Goal: Task Accomplishment & Management: Use online tool/utility

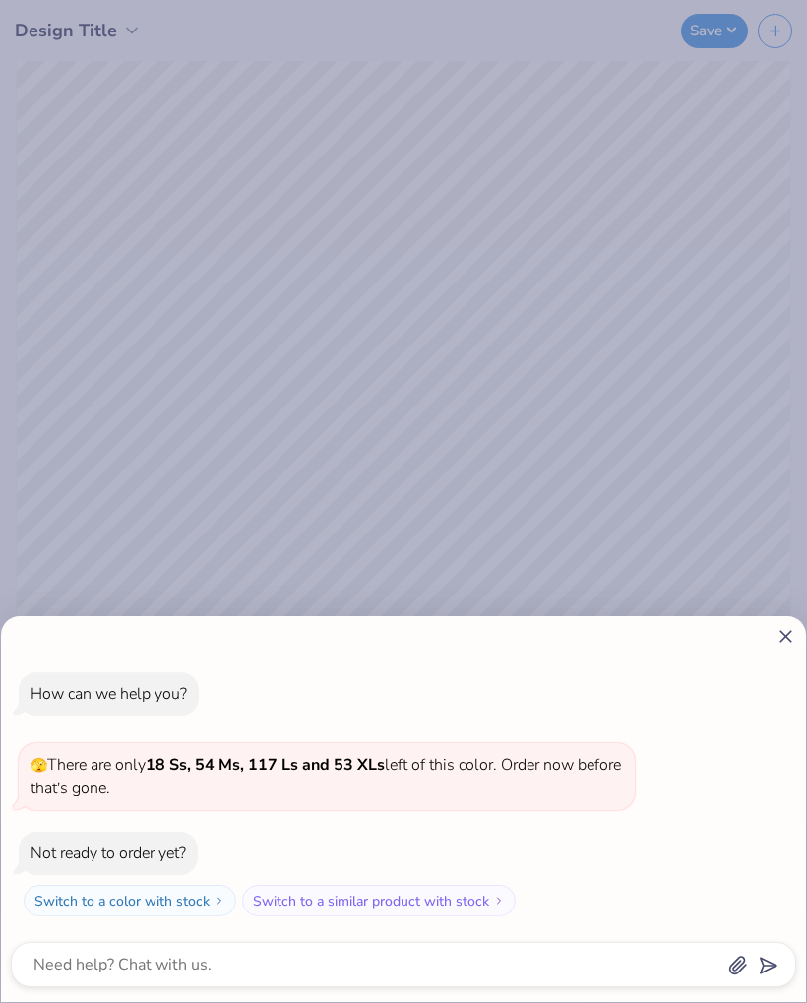
click at [780, 645] on icon at bounding box center [786, 636] width 21 height 21
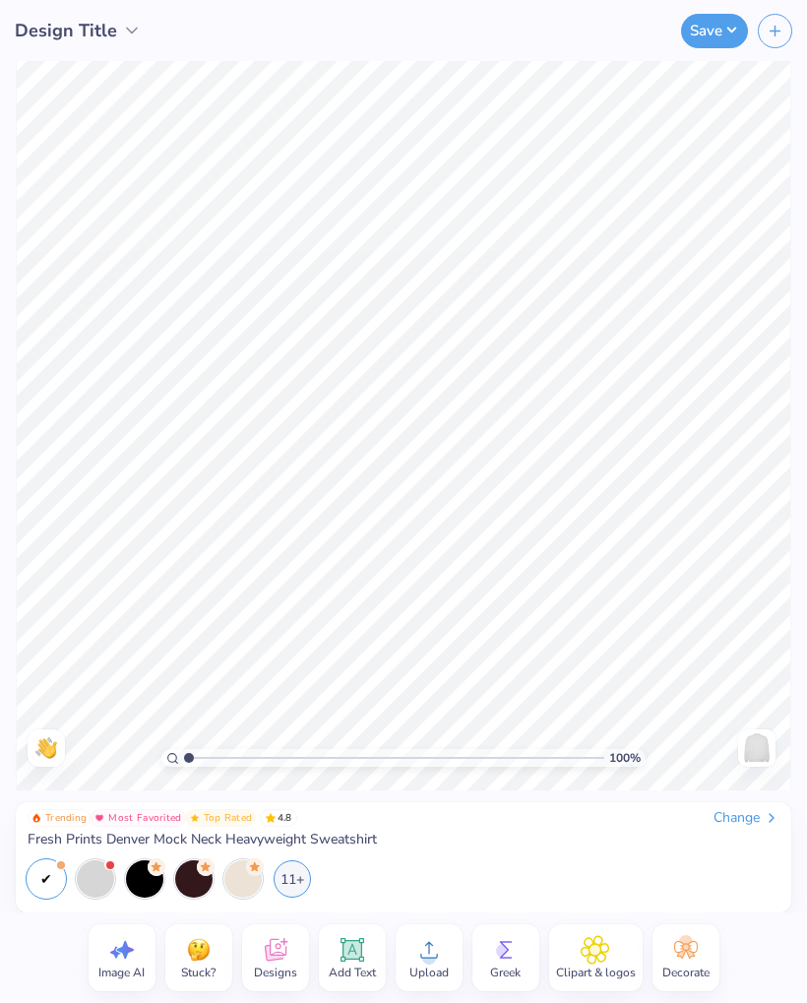
click at [104, 880] on div at bounding box center [95, 878] width 37 height 37
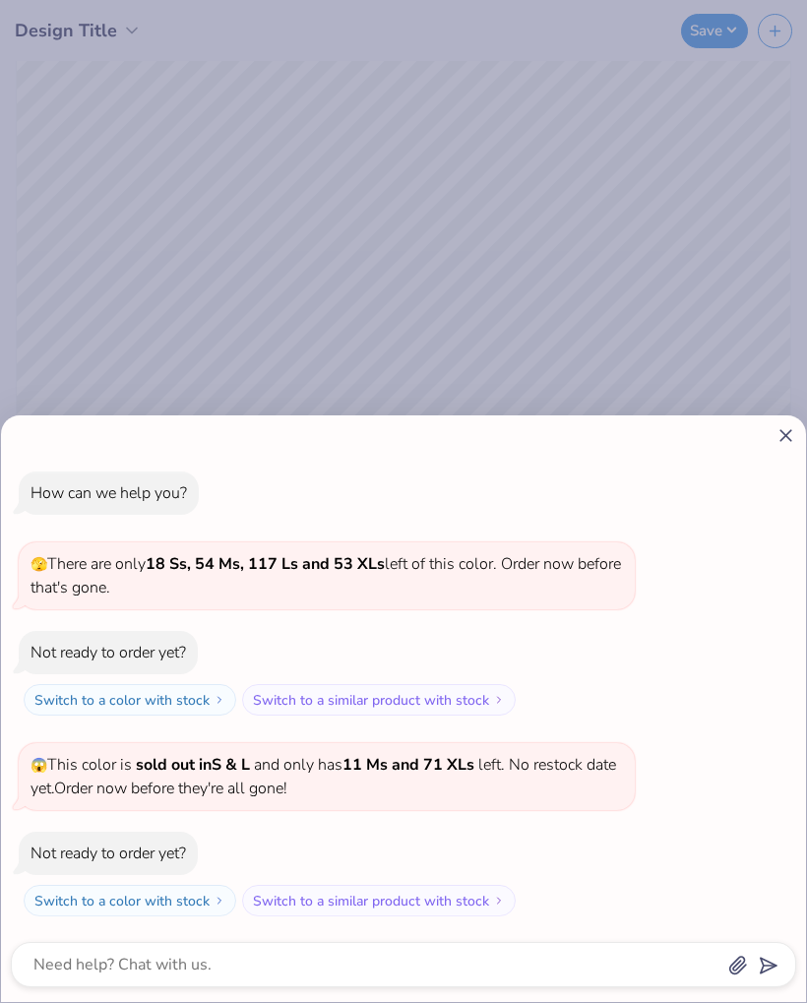
click at [63, 109] on div "How can we help you? 🫣 There are only 18 Ss, 54 Ms, 117 Ls and 53 XLs left of t…" at bounding box center [403, 501] width 807 height 1003
type textarea "x"
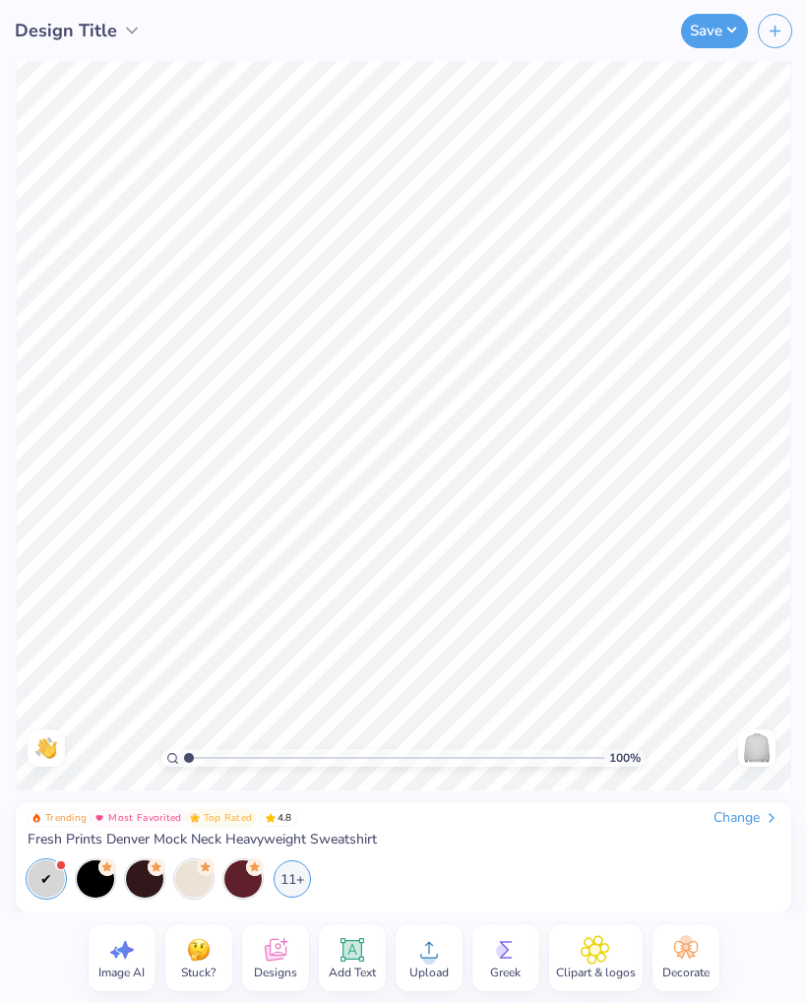
click at [359, 955] on icon at bounding box center [352, 950] width 19 height 19
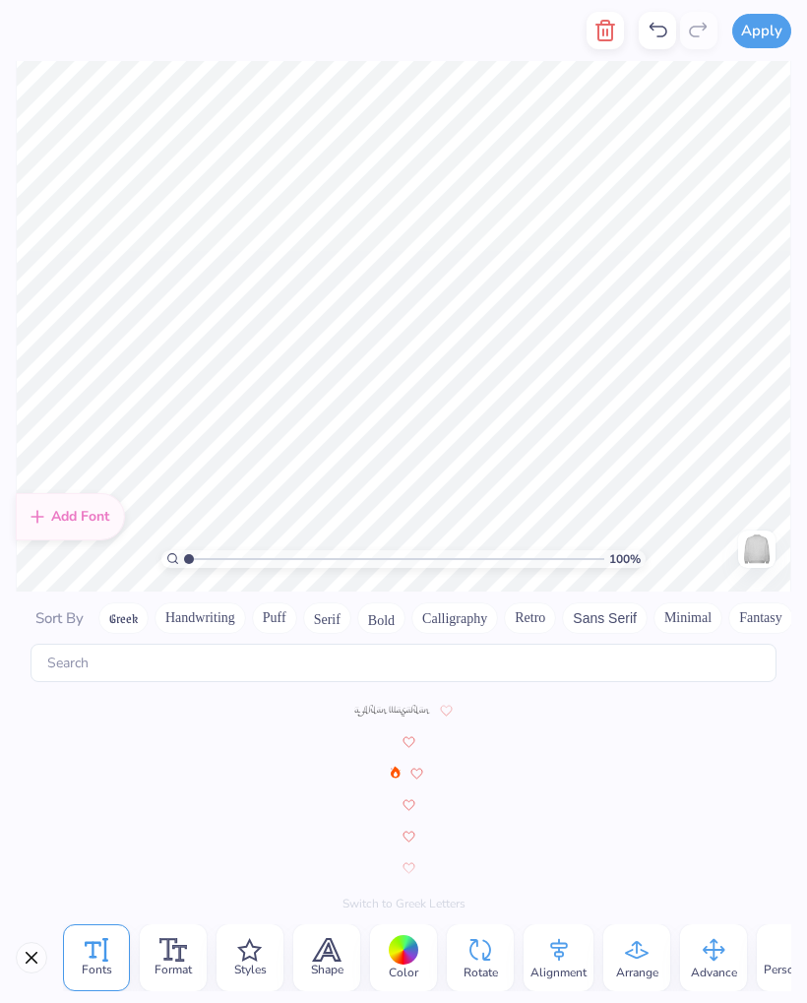
scroll to position [8582, 0]
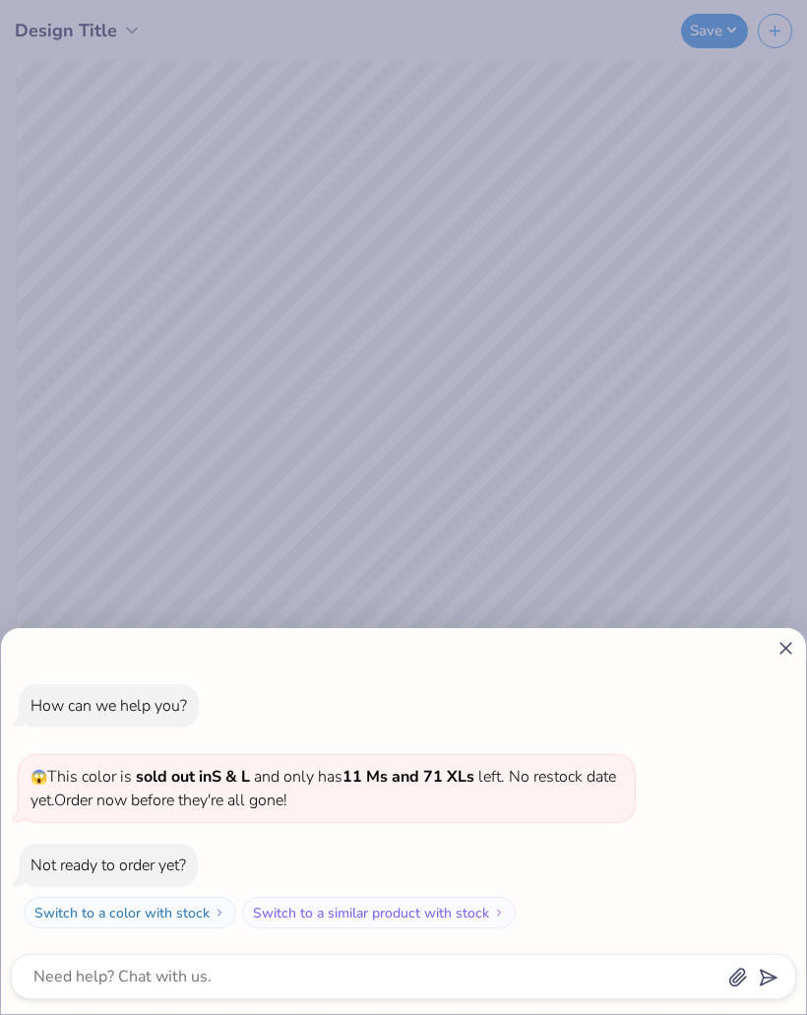
click at [771, 640] on div at bounding box center [403, 648] width 785 height 21
click at [793, 642] on icon at bounding box center [786, 648] width 21 height 21
type textarea "x"
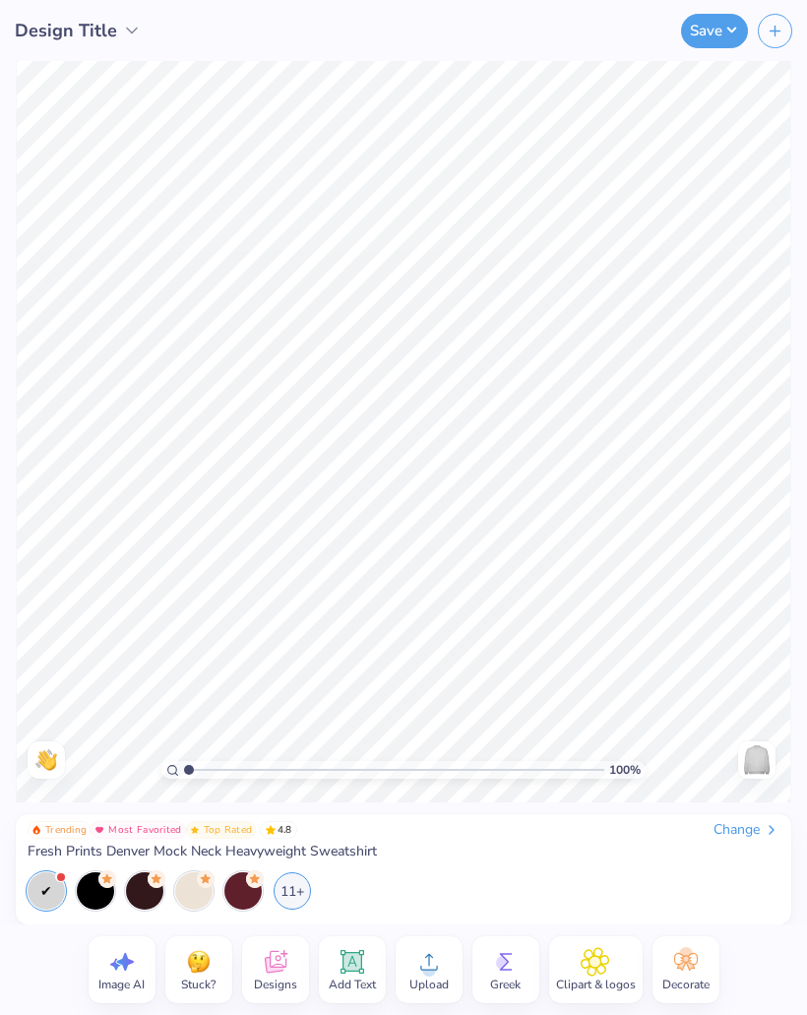
click at [353, 982] on span "Add Text" at bounding box center [352, 984] width 47 height 16
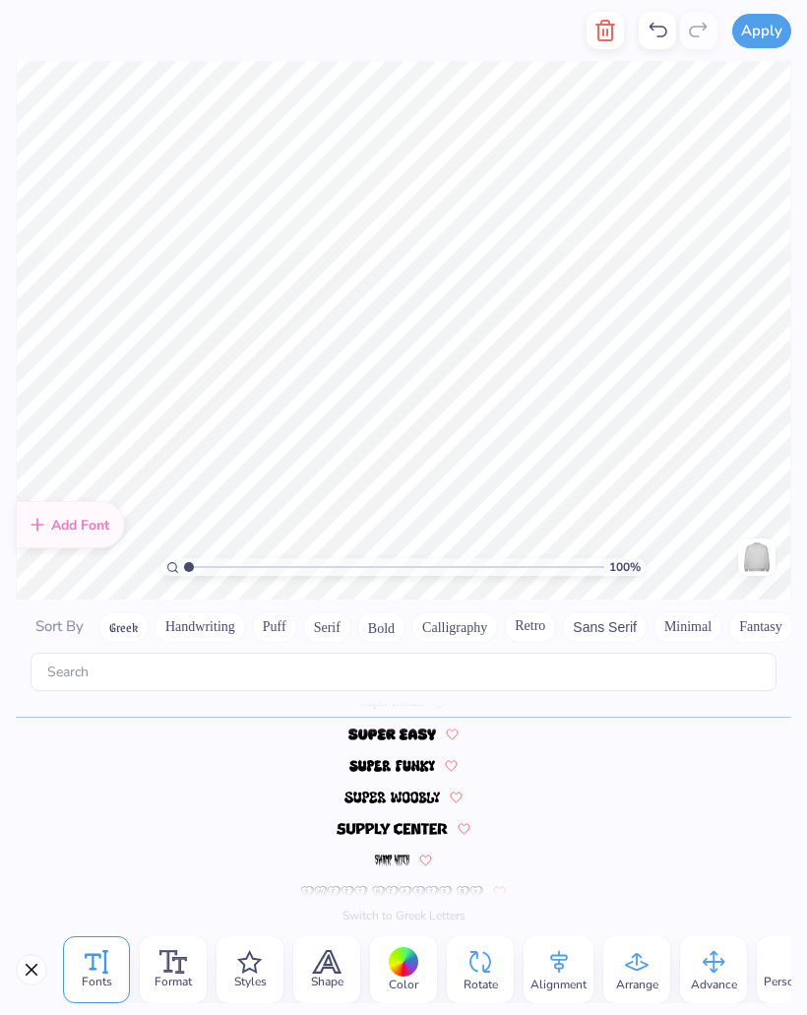
scroll to position [0, 4]
type textarea "GEORGIA TECH"
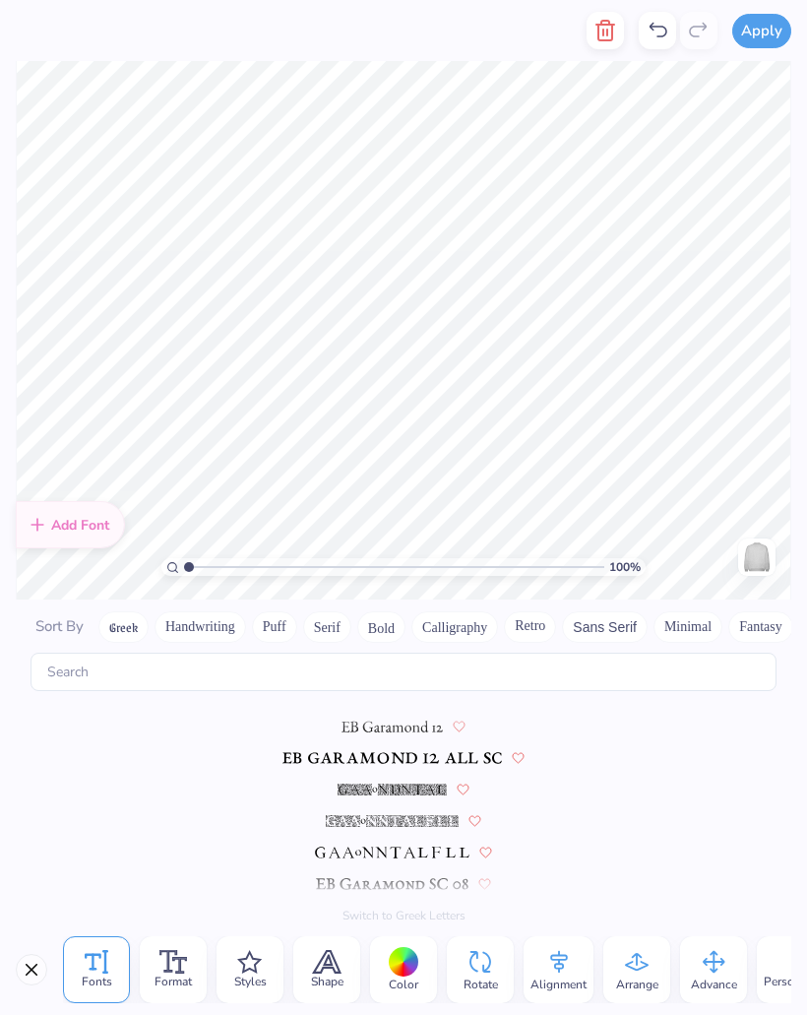
scroll to position [8582, 0]
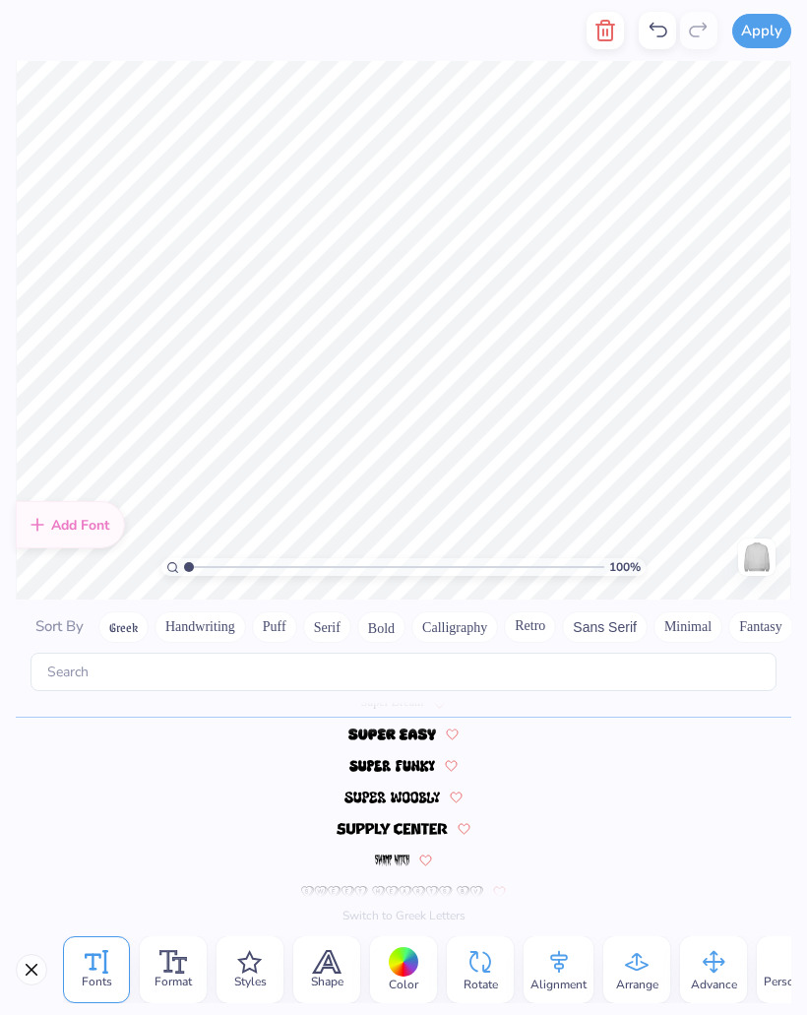
click at [406, 974] on div at bounding box center [404, 962] width 31 height 31
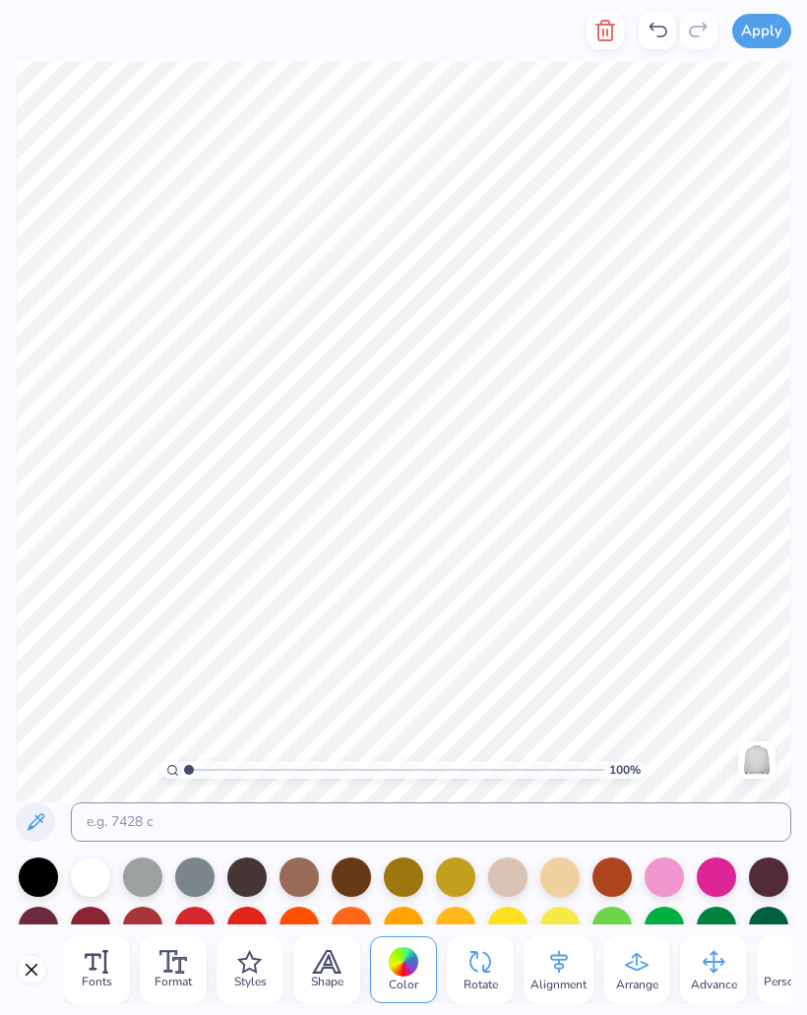
click at [407, 965] on div at bounding box center [404, 962] width 31 height 31
click at [408, 956] on div at bounding box center [404, 962] width 31 height 31
click at [409, 965] on div at bounding box center [404, 962] width 31 height 31
click at [458, 885] on div at bounding box center [455, 876] width 39 height 39
click at [560, 883] on div at bounding box center [559, 876] width 39 height 39
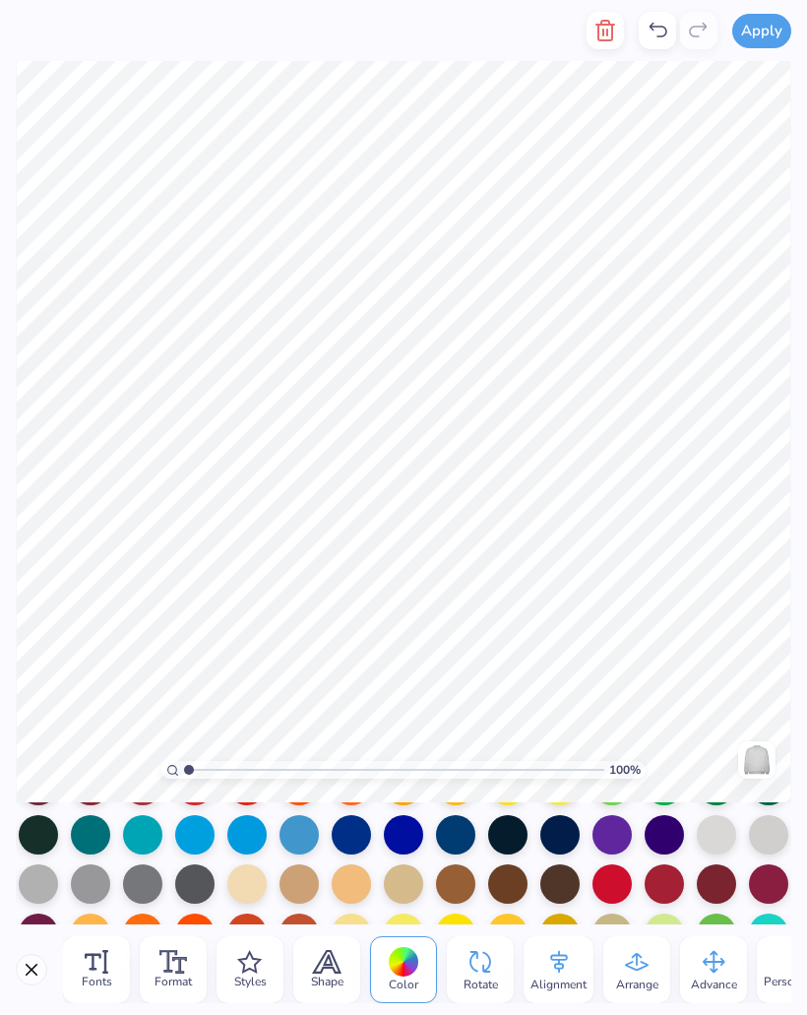
scroll to position [145, 0]
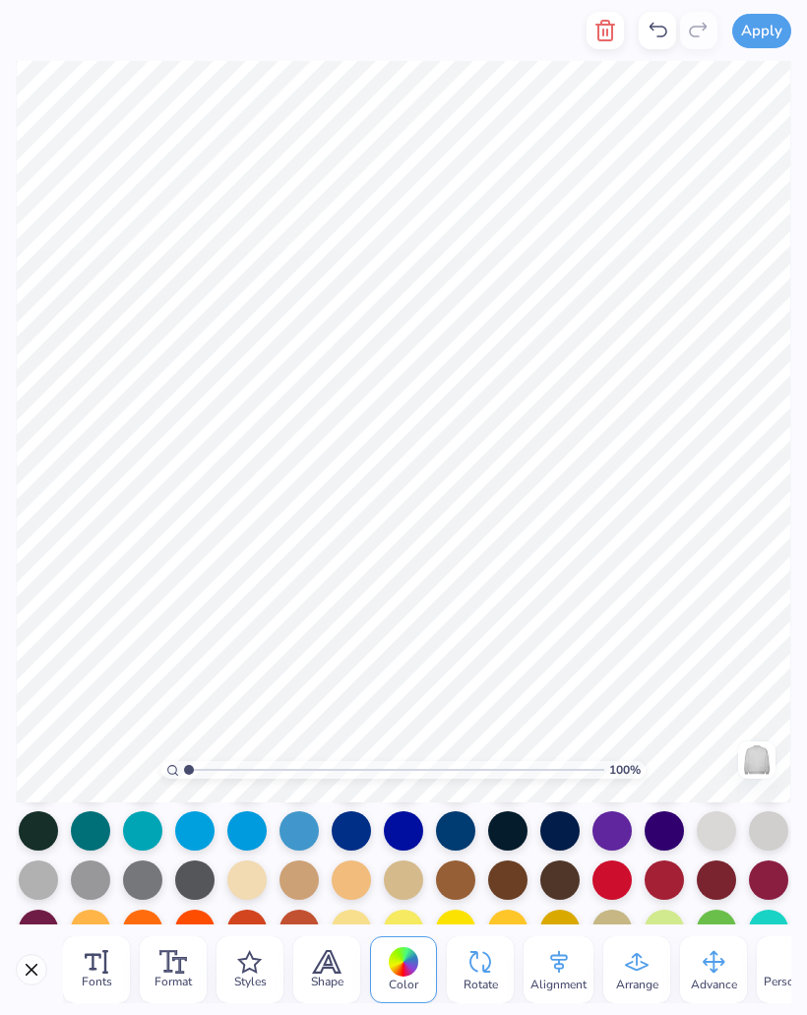
click at [416, 881] on div at bounding box center [403, 879] width 39 height 39
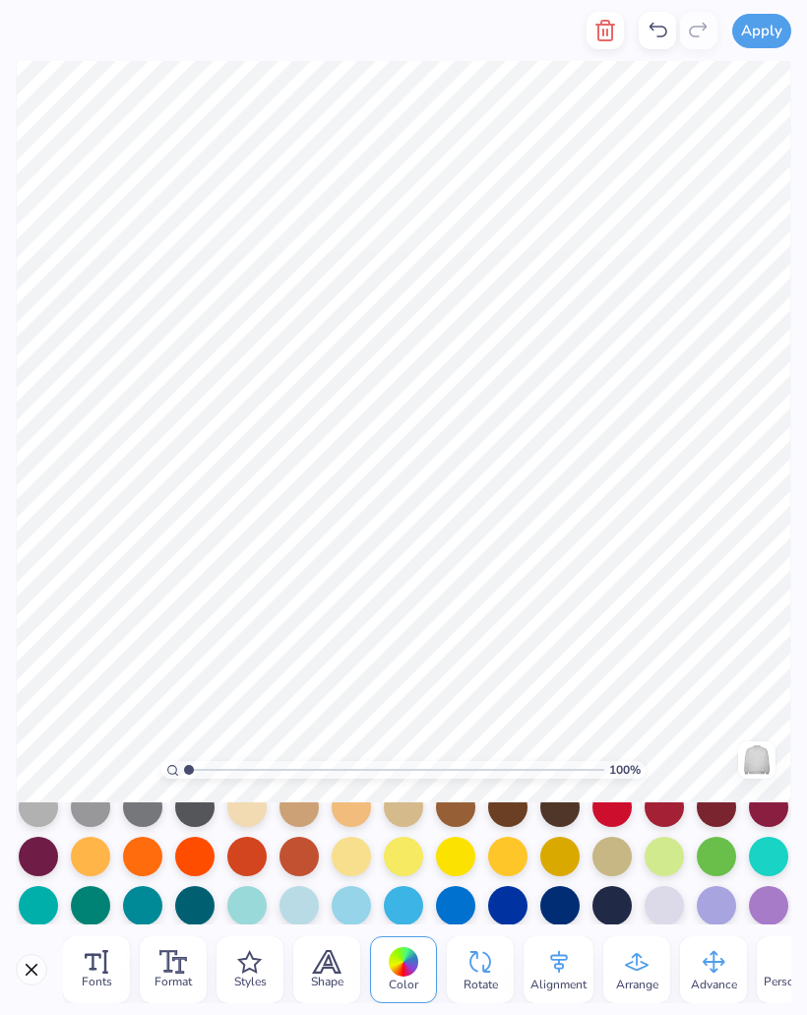
click at [455, 860] on div at bounding box center [455, 856] width 39 height 39
click at [565, 872] on div at bounding box center [559, 856] width 39 height 39
click at [619, 867] on div at bounding box center [611, 856] width 39 height 39
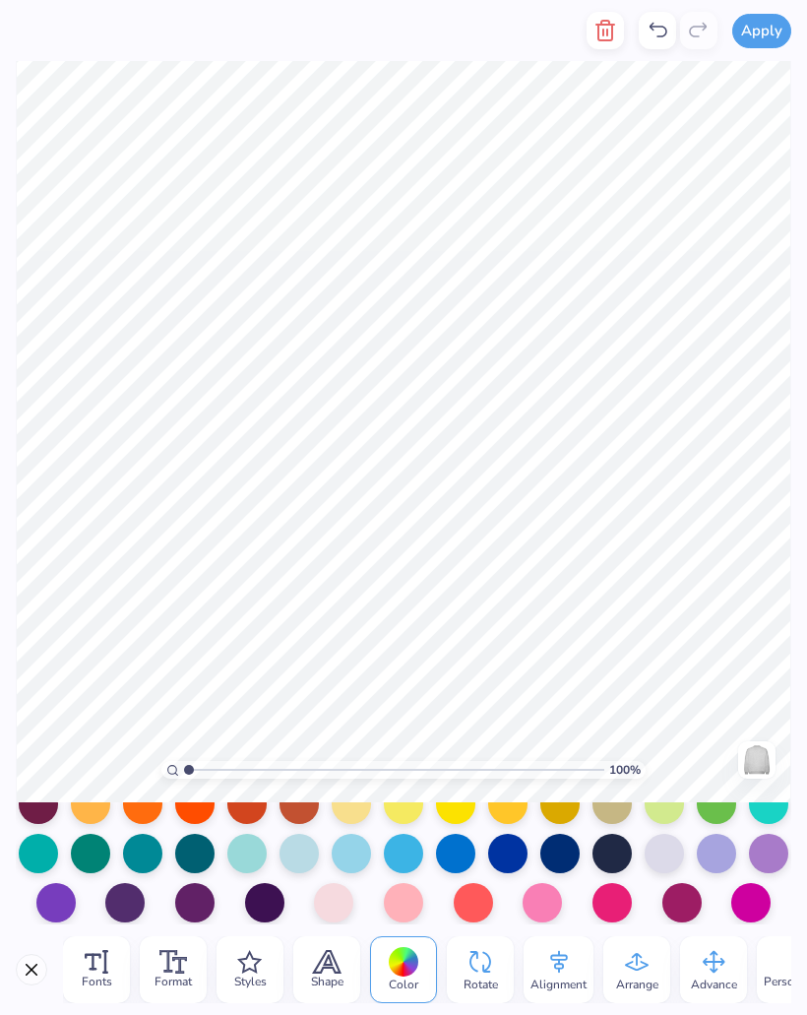
scroll to position [274, 0]
click at [614, 849] on div at bounding box center [611, 853] width 39 height 39
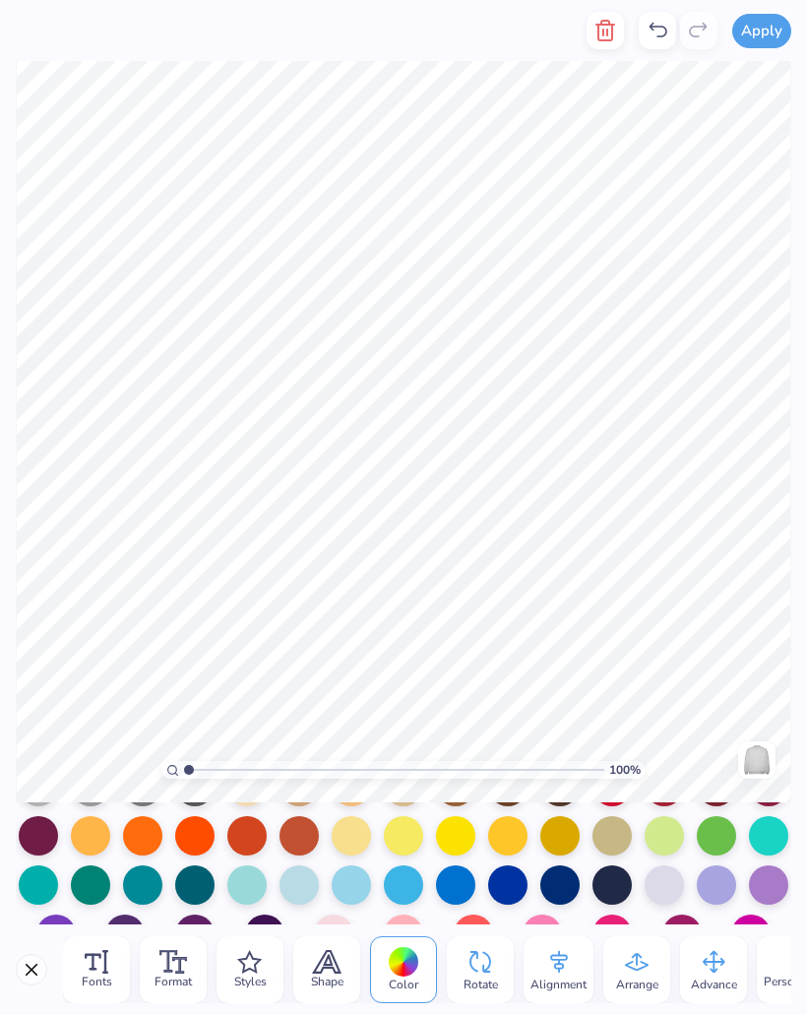
scroll to position [231, 0]
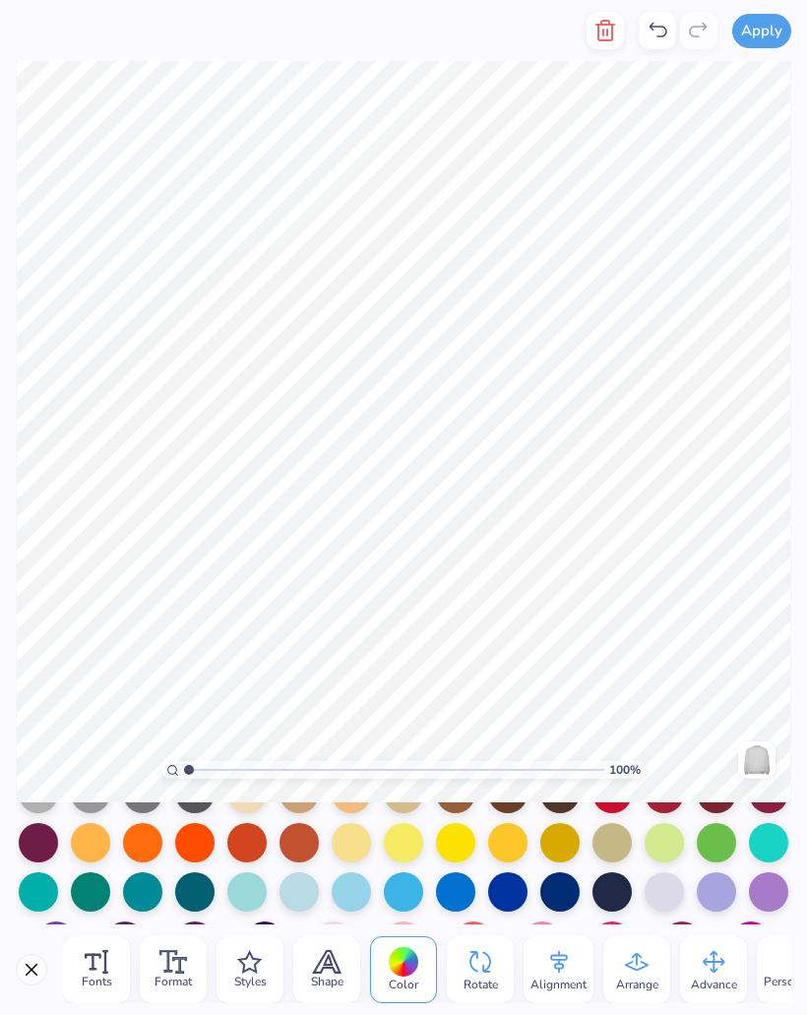
click at [620, 854] on div at bounding box center [611, 842] width 39 height 39
click at [601, 850] on div at bounding box center [611, 842] width 39 height 39
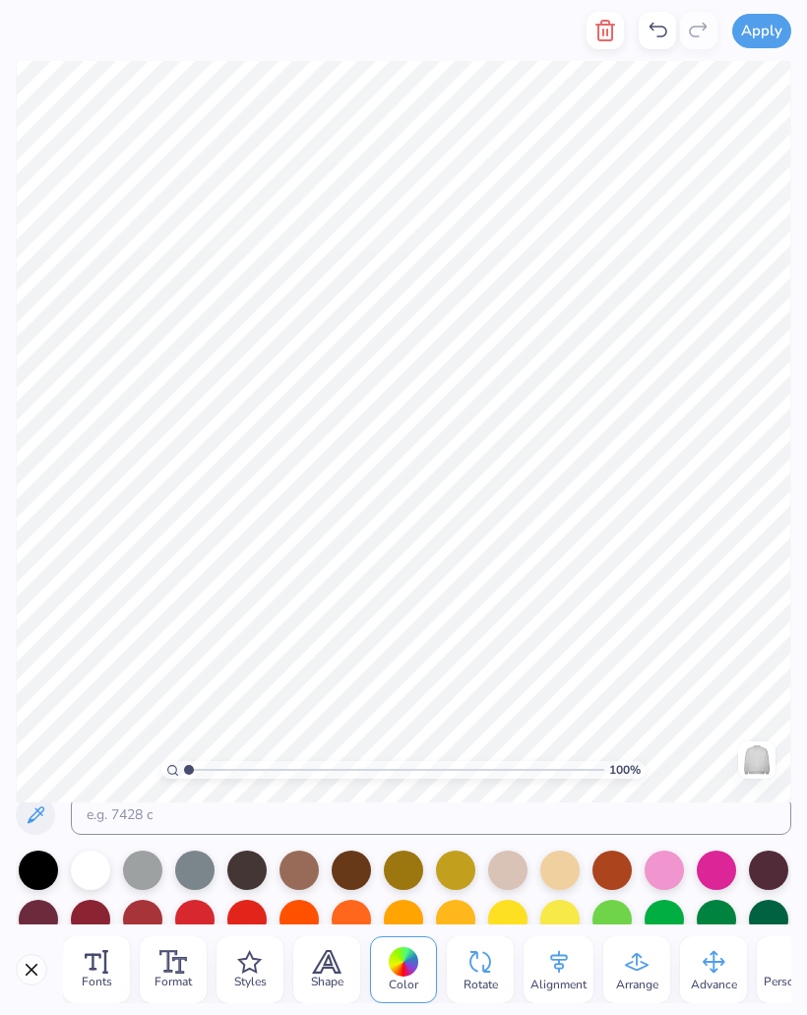
scroll to position [34, 0]
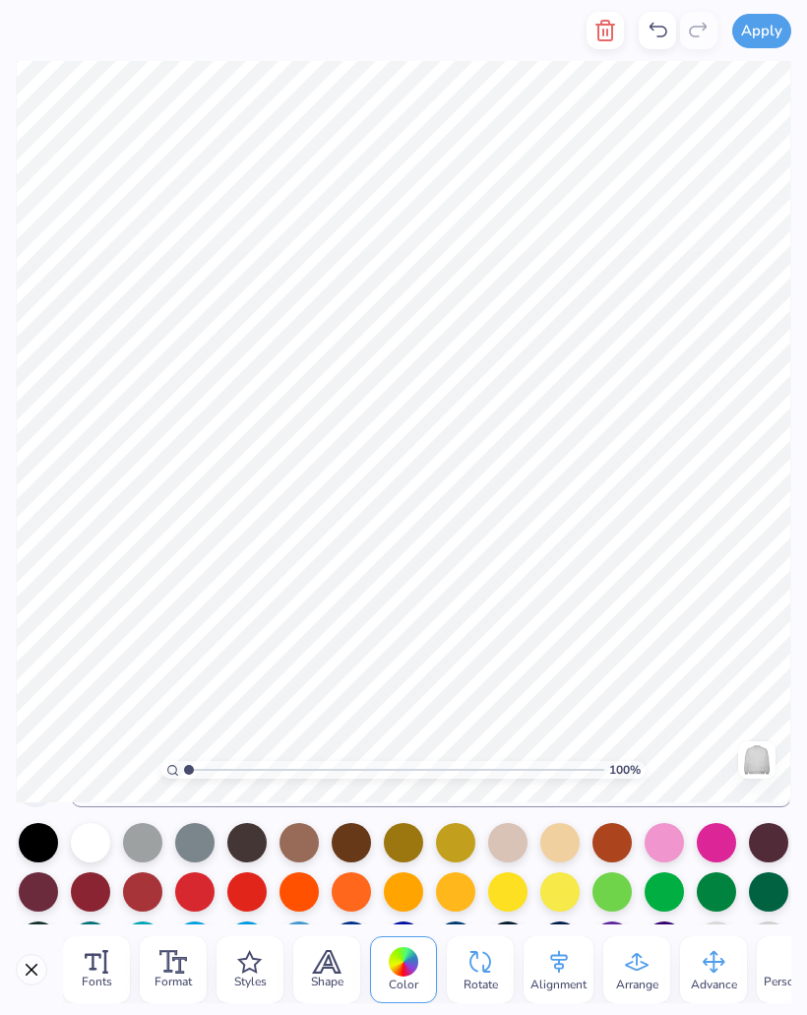
click at [561, 891] on div at bounding box center [559, 891] width 39 height 39
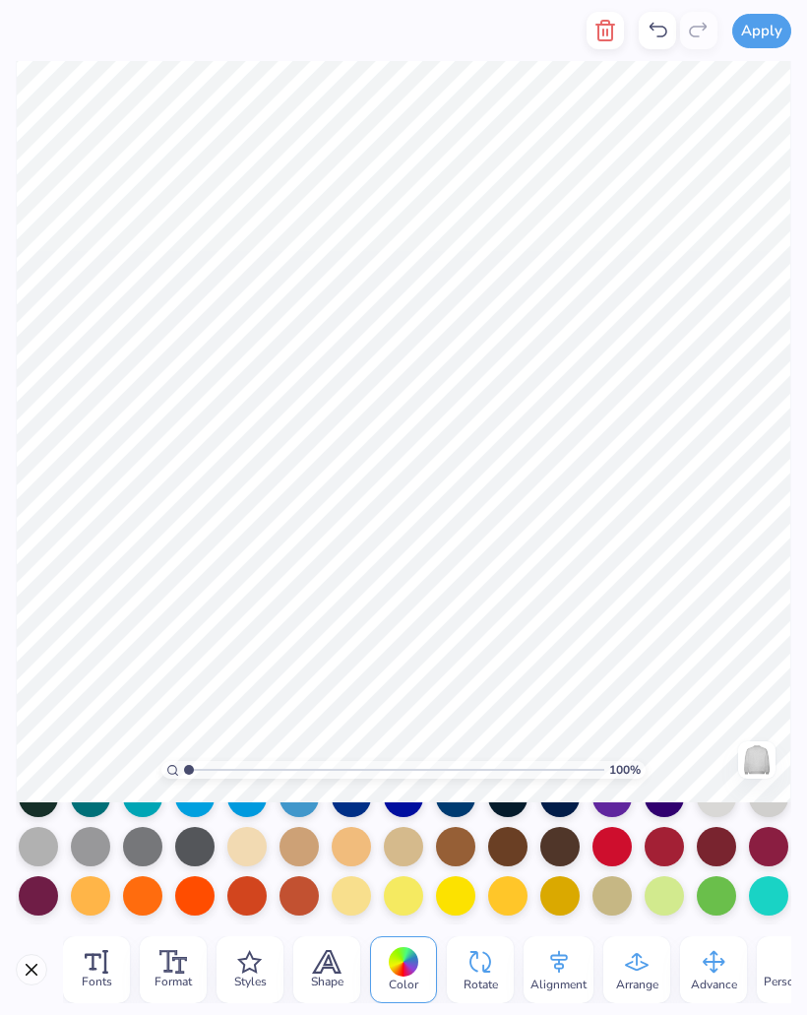
scroll to position [218, 0]
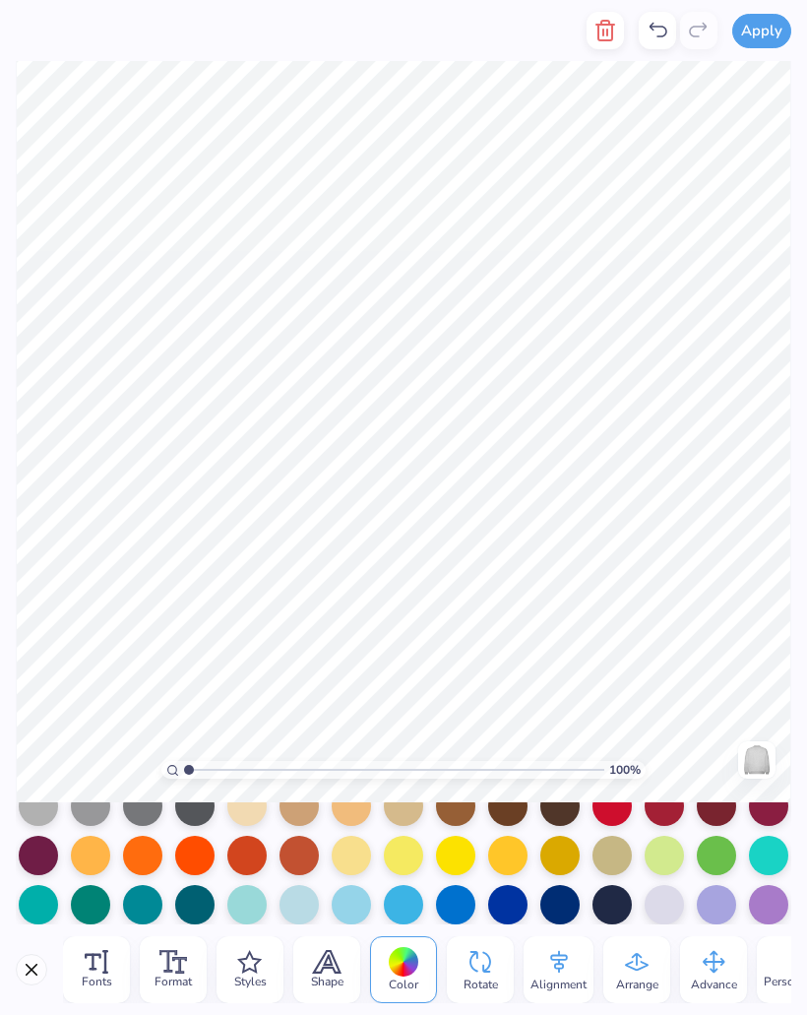
click at [558, 899] on div at bounding box center [559, 904] width 39 height 39
click at [108, 973] on span "Fonts" at bounding box center [97, 981] width 31 height 16
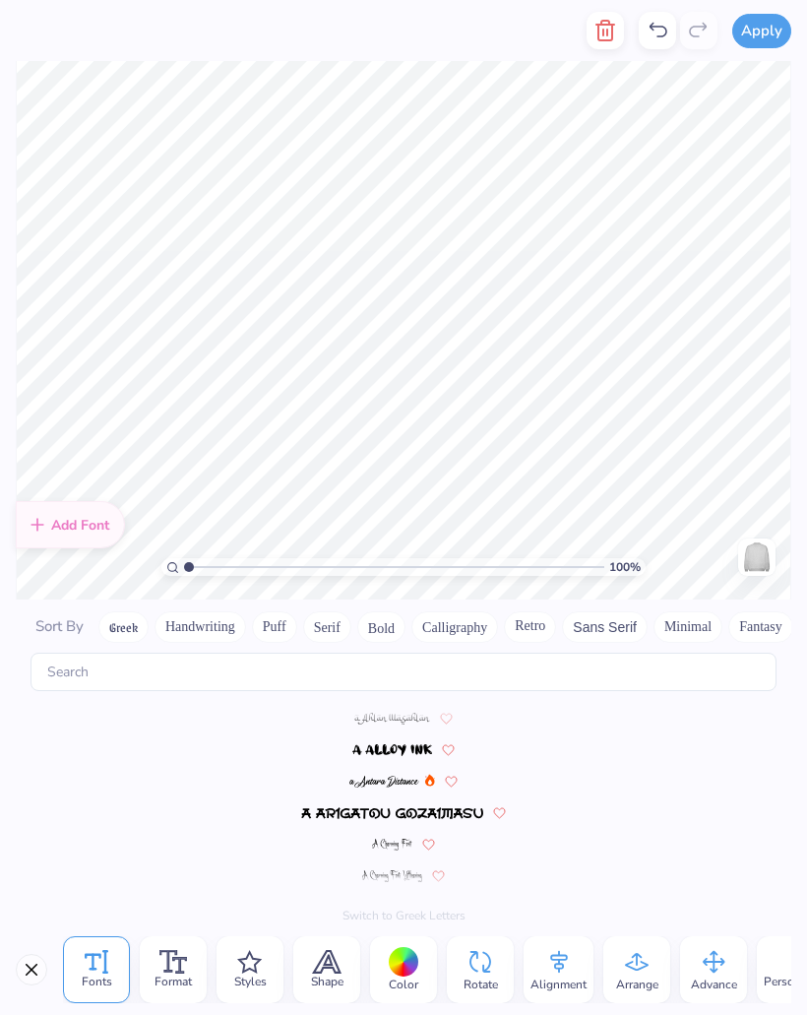
scroll to position [8582, 0]
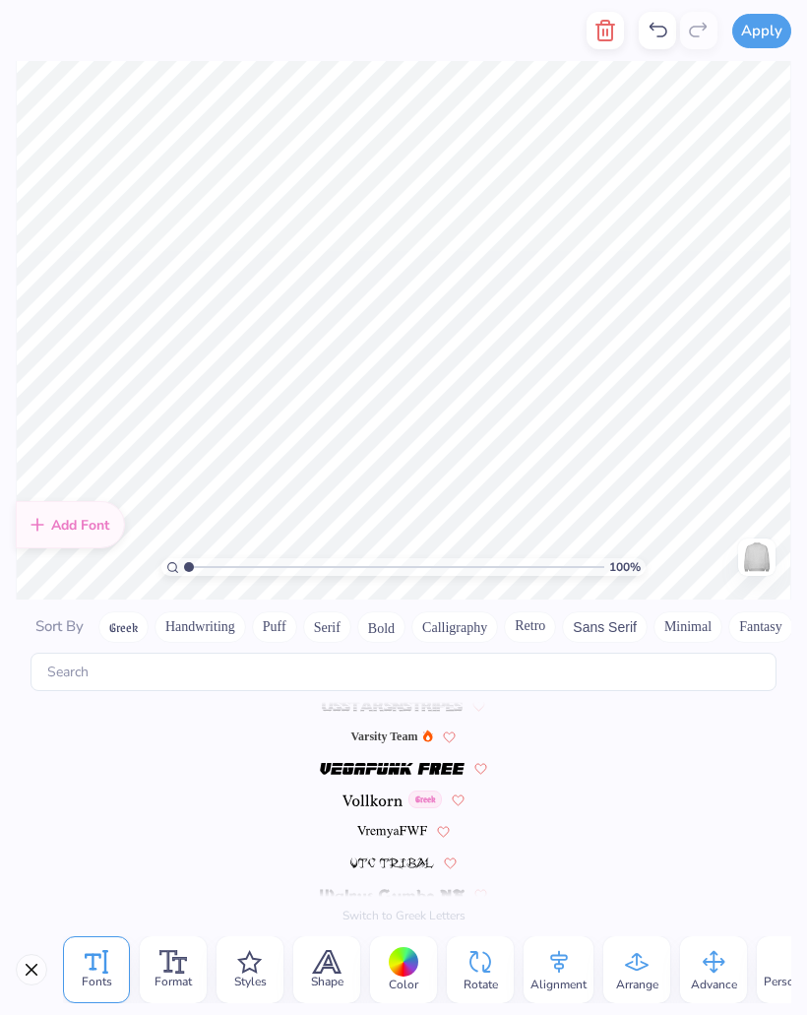
click at [405, 734] on span "Varsity Team" at bounding box center [384, 736] width 67 height 18
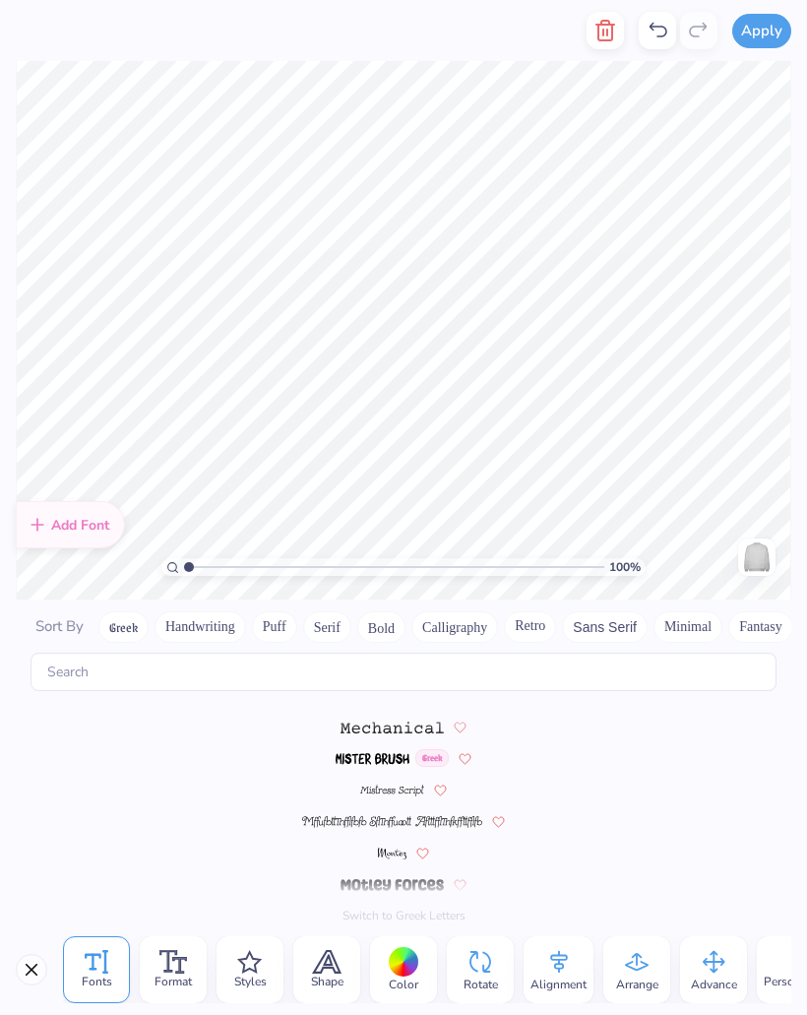
scroll to position [9370, 0]
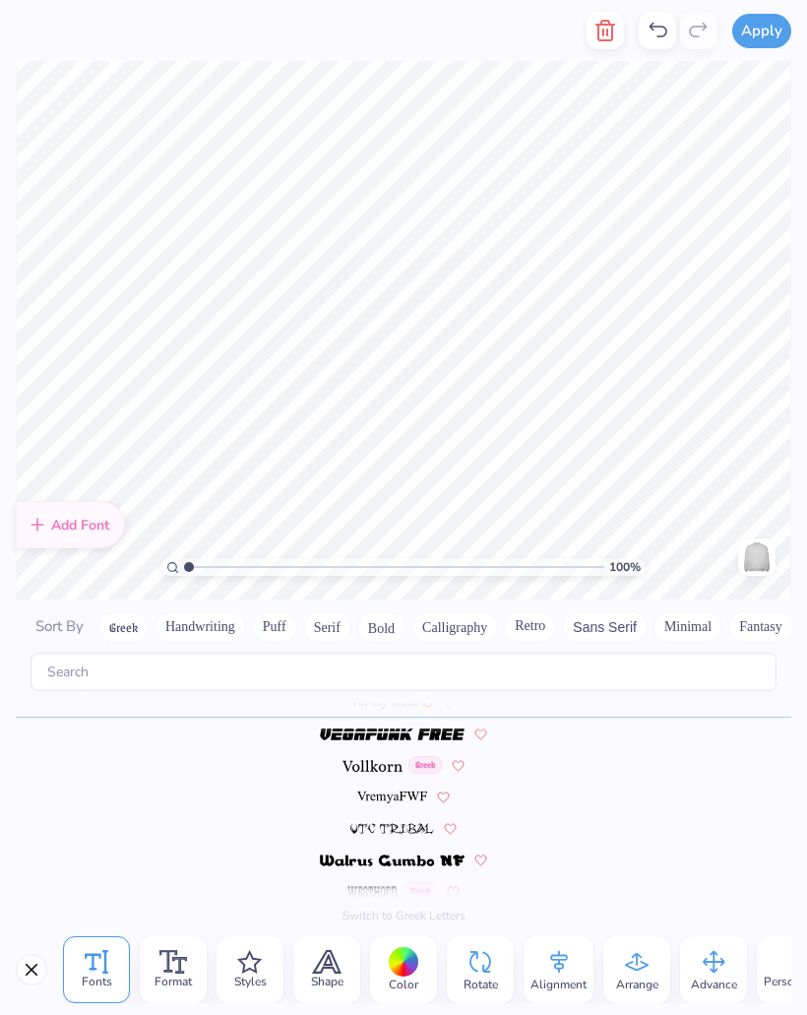
click at [486, 968] on icon at bounding box center [480, 962] width 22 height 22
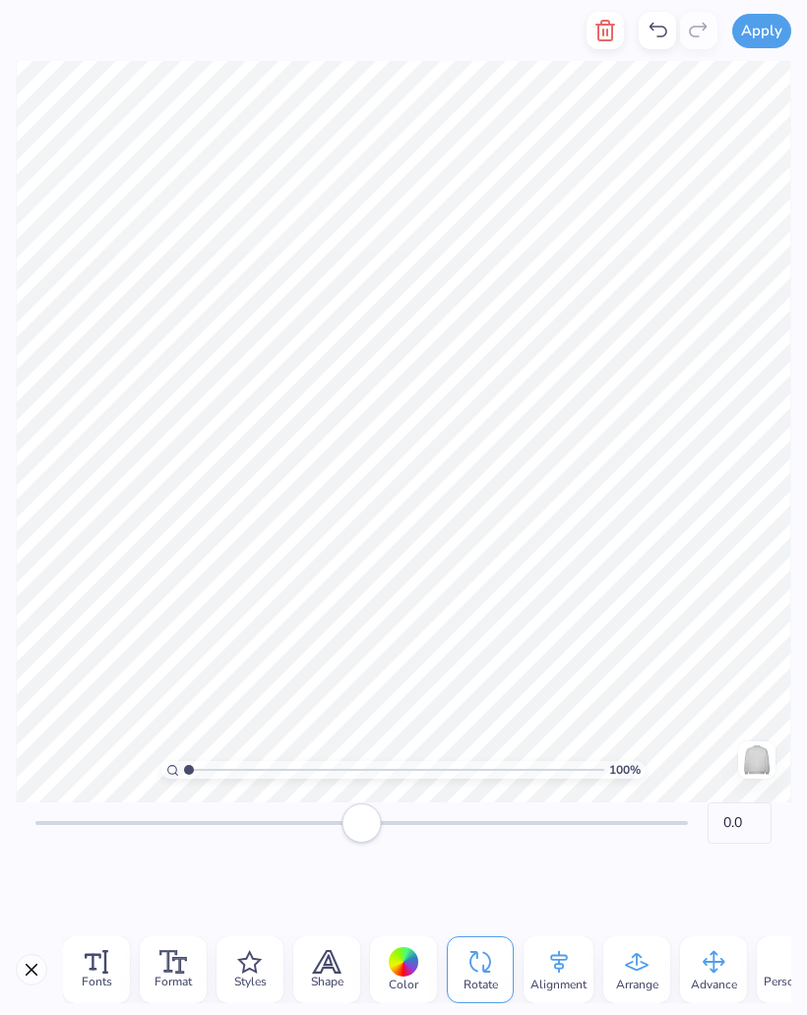
click at [568, 959] on icon at bounding box center [559, 962] width 30 height 30
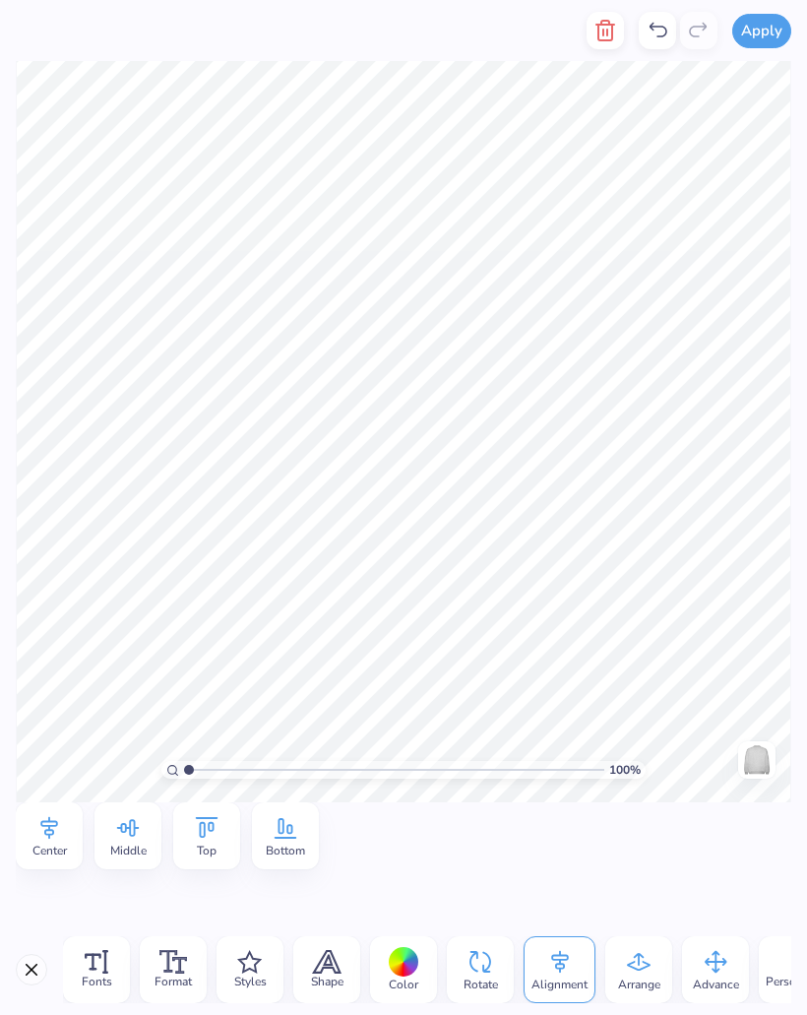
click at [572, 962] on icon at bounding box center [560, 962] width 30 height 30
click at [138, 837] on icon at bounding box center [128, 828] width 30 height 30
click at [57, 840] on icon at bounding box center [49, 828] width 30 height 30
click at [37, 847] on span "Center" at bounding box center [49, 850] width 34 height 16
click at [37, 846] on span "Center" at bounding box center [49, 850] width 34 height 16
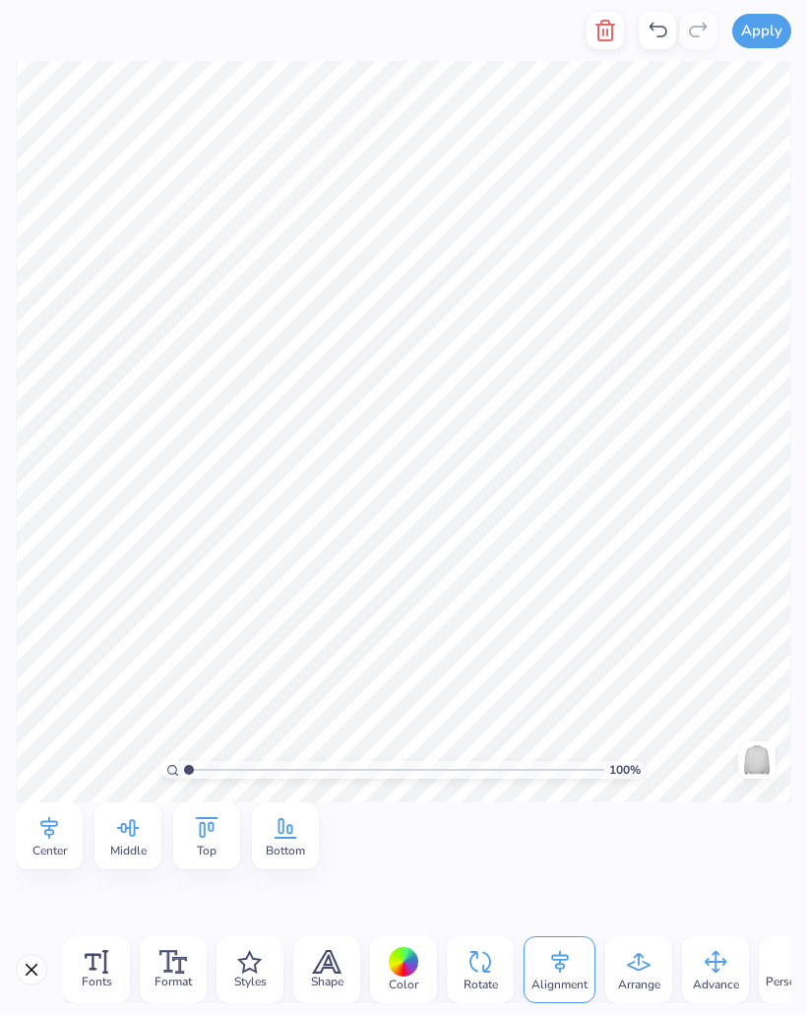
click at [55, 832] on icon at bounding box center [49, 828] width 30 height 30
click at [54, 831] on icon at bounding box center [49, 828] width 30 height 30
click at [59, 840] on icon at bounding box center [49, 828] width 30 height 30
click at [58, 840] on icon at bounding box center [49, 828] width 30 height 30
click at [56, 834] on icon at bounding box center [49, 828] width 30 height 30
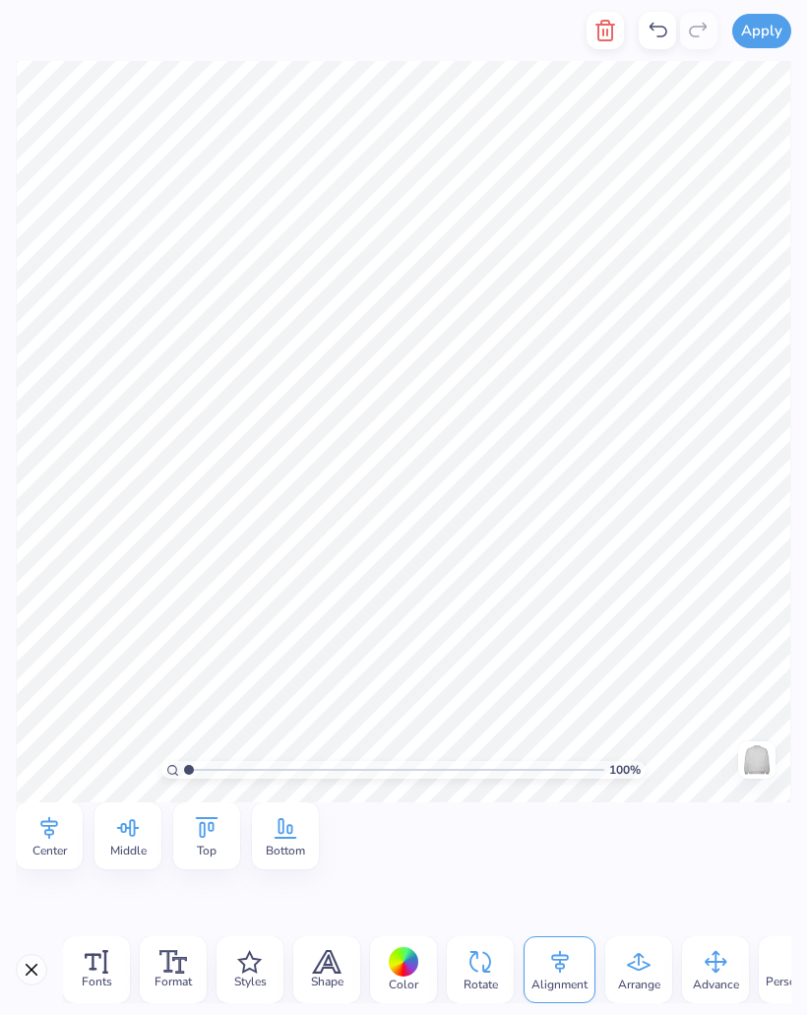
click at [56, 835] on icon at bounding box center [49, 828] width 30 height 30
click at [267, 958] on div "Styles" at bounding box center [250, 969] width 67 height 67
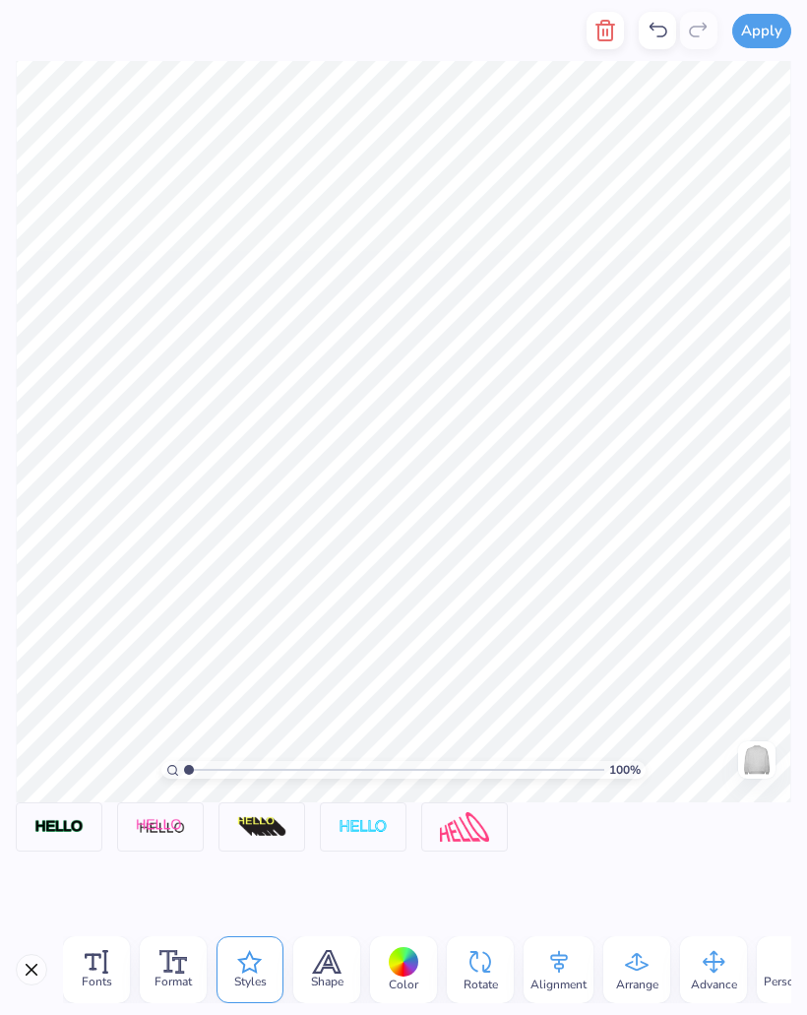
click at [166, 827] on img at bounding box center [160, 827] width 49 height 18
click at [66, 910] on span "Distance X" at bounding box center [44, 908] width 57 height 18
click at [201, 802] on icon at bounding box center [201, 805] width 12 height 12
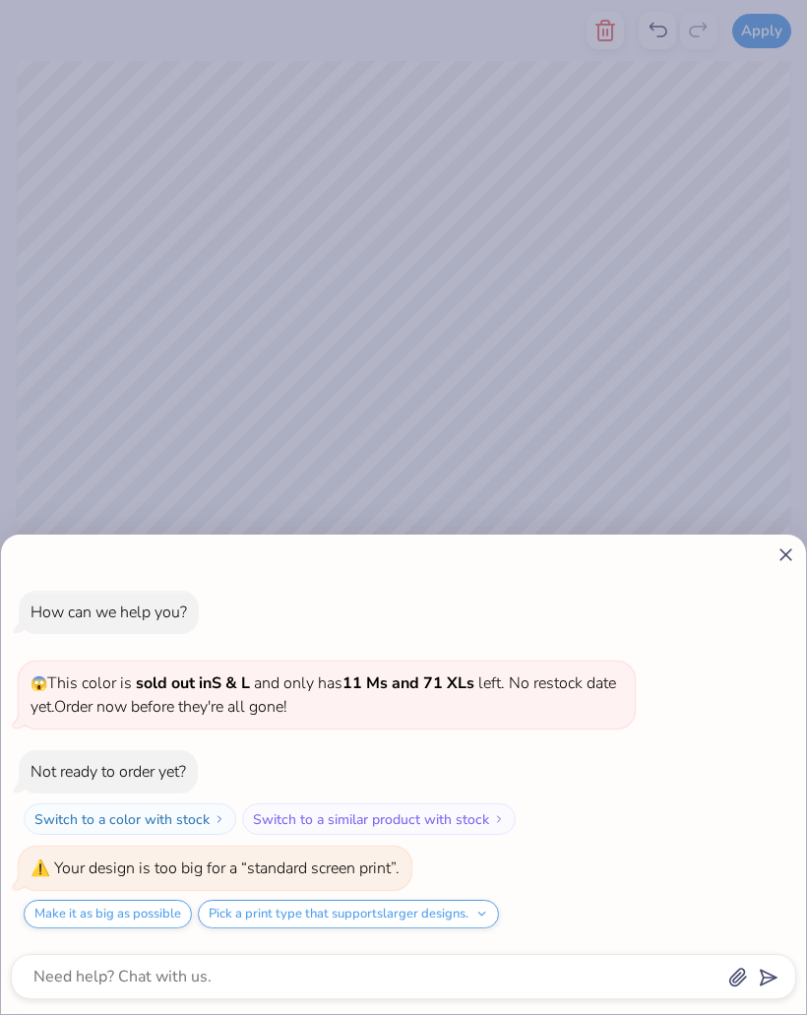
click at [781, 553] on icon at bounding box center [786, 554] width 21 height 21
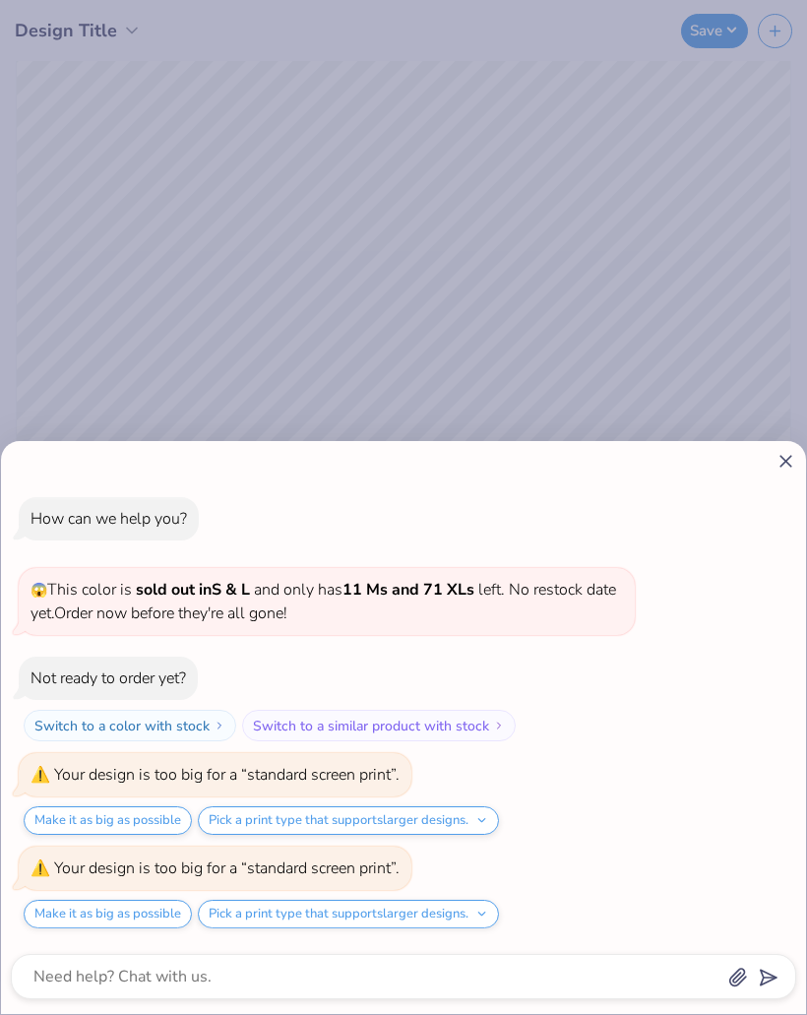
click at [778, 466] on icon at bounding box center [786, 461] width 21 height 21
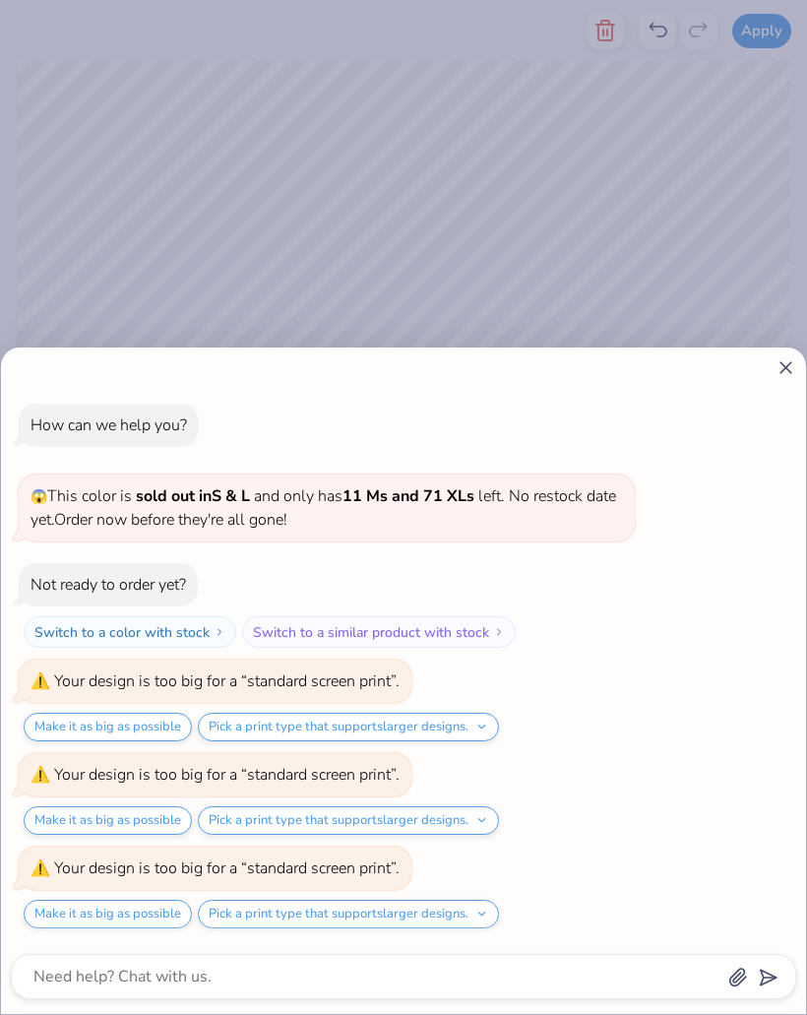
click at [782, 371] on line at bounding box center [785, 367] width 11 height 11
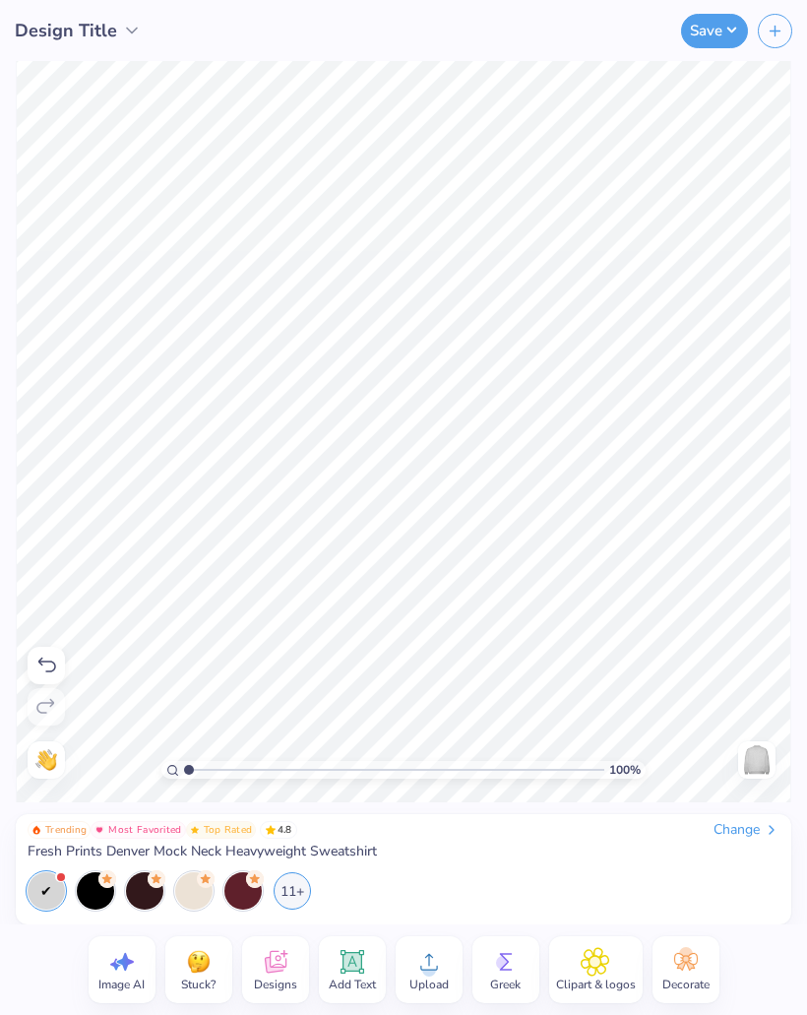
click at [712, 28] on button "Save" at bounding box center [714, 31] width 67 height 34
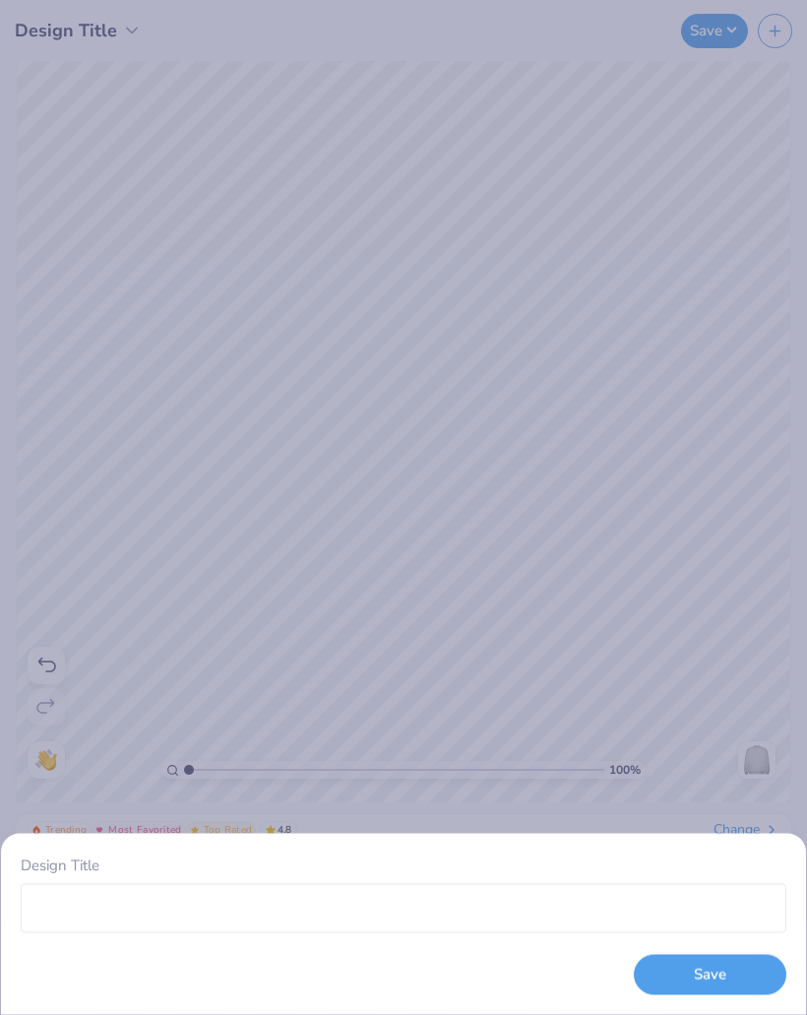
click at [655, 984] on button "Save" at bounding box center [710, 975] width 153 height 40
type textarea "x"
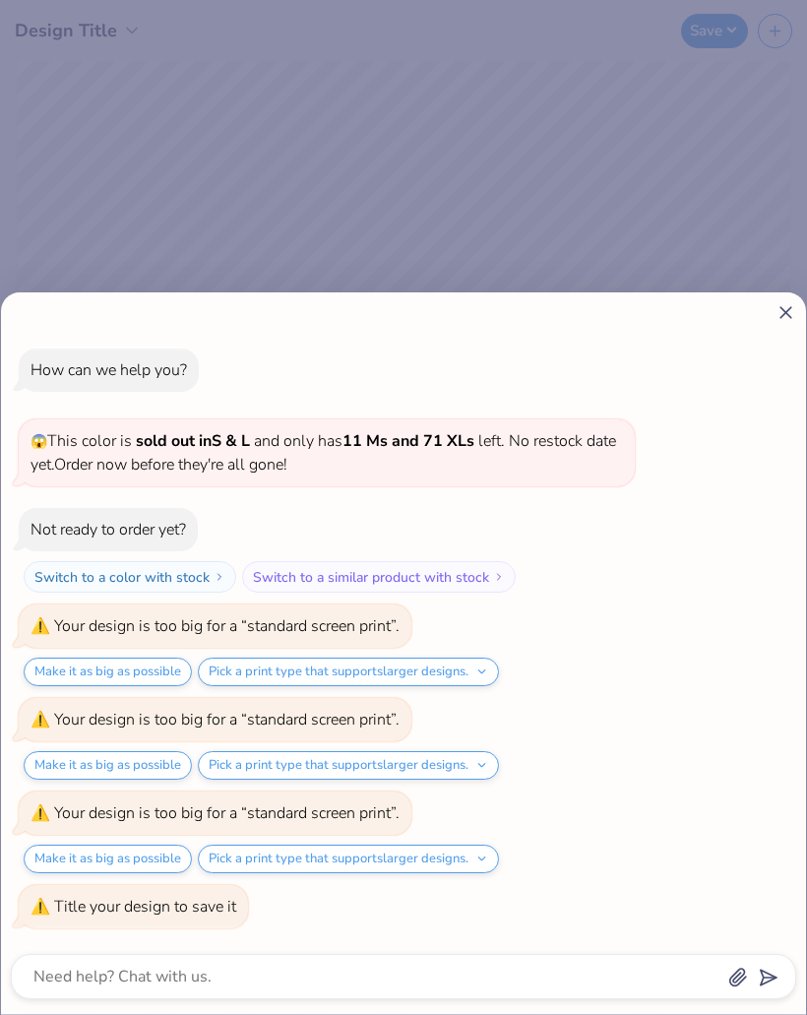
scroll to position [0, 0]
type textarea "L"
type textarea "x"
type textarea "LF"
type textarea "x"
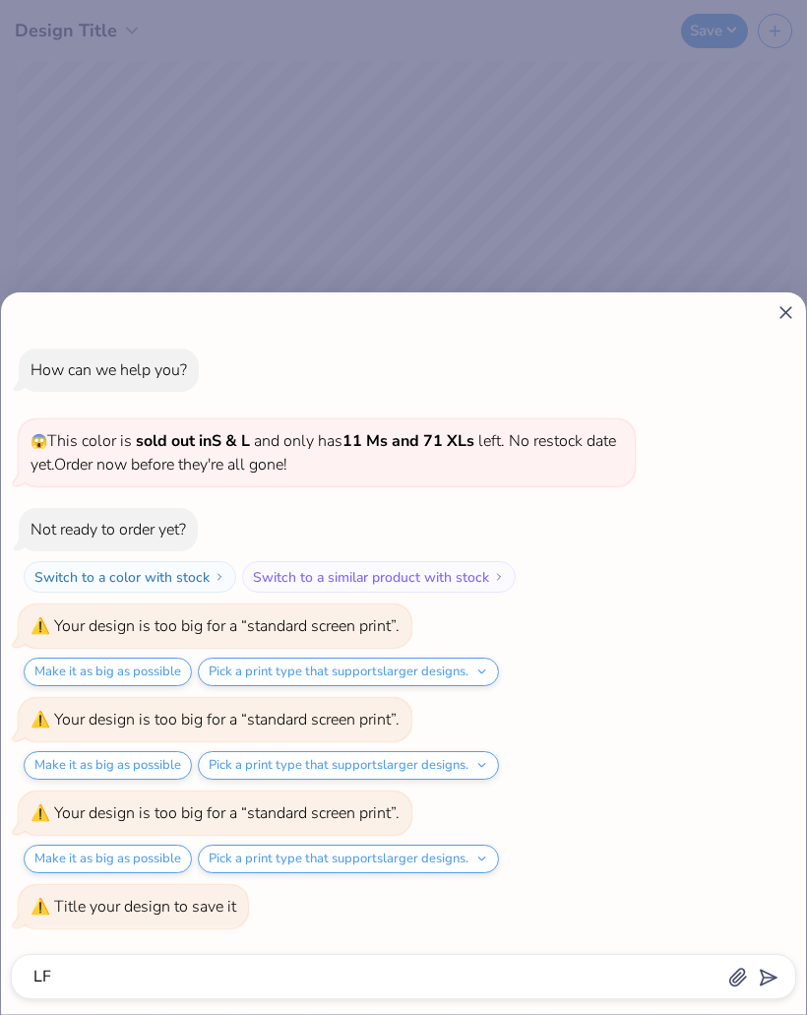
type textarea "LFg"
type textarea "x"
type textarea "LFgg"
type textarea "x"
type textarea "LFggg"
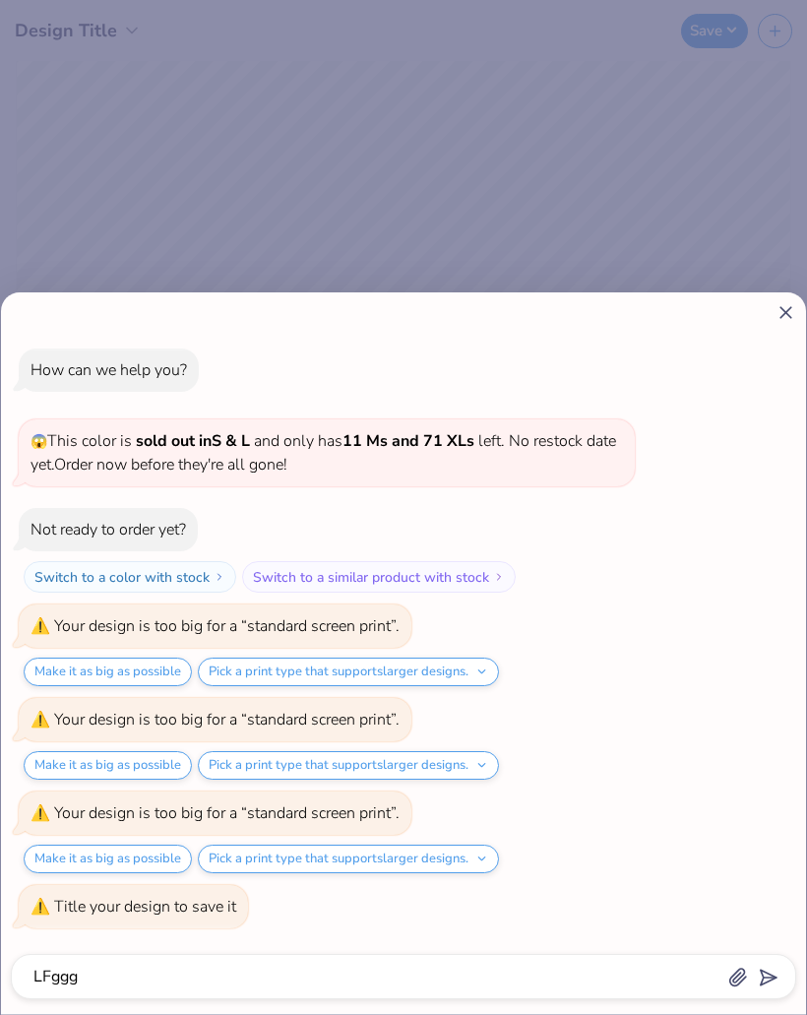
click at [762, 987] on icon "submit" at bounding box center [765, 978] width 28 height 28
type textarea "x"
type input "LFggg"
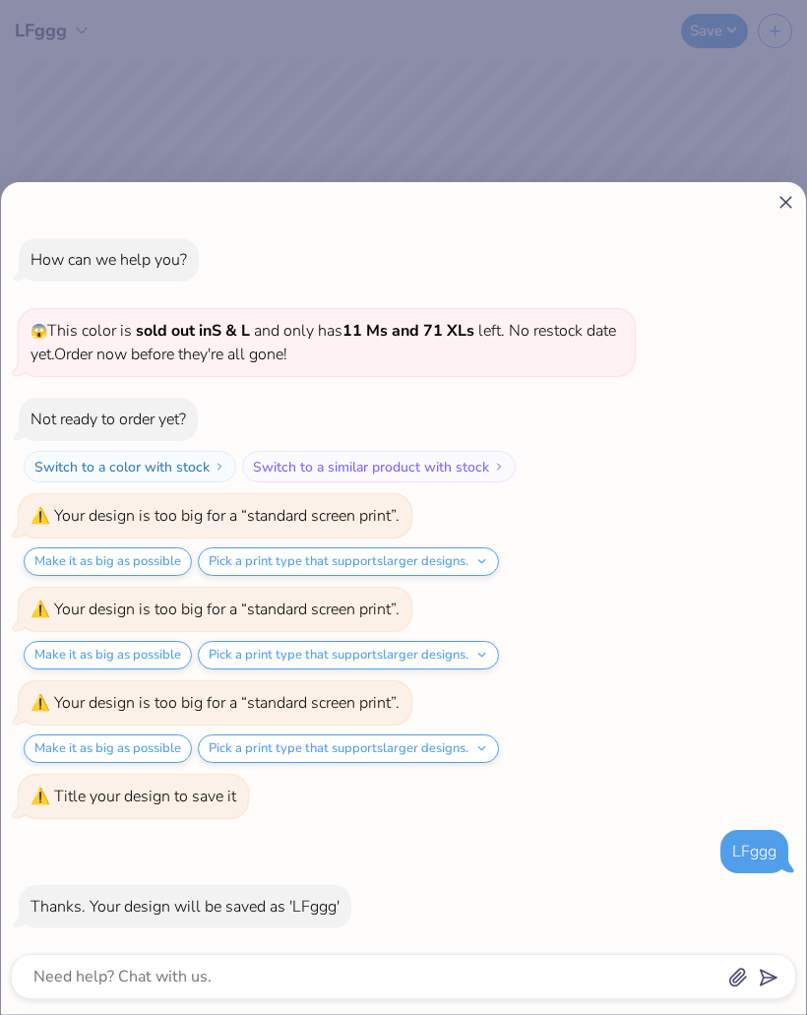
click at [789, 208] on icon at bounding box center [786, 202] width 21 height 21
type textarea "x"
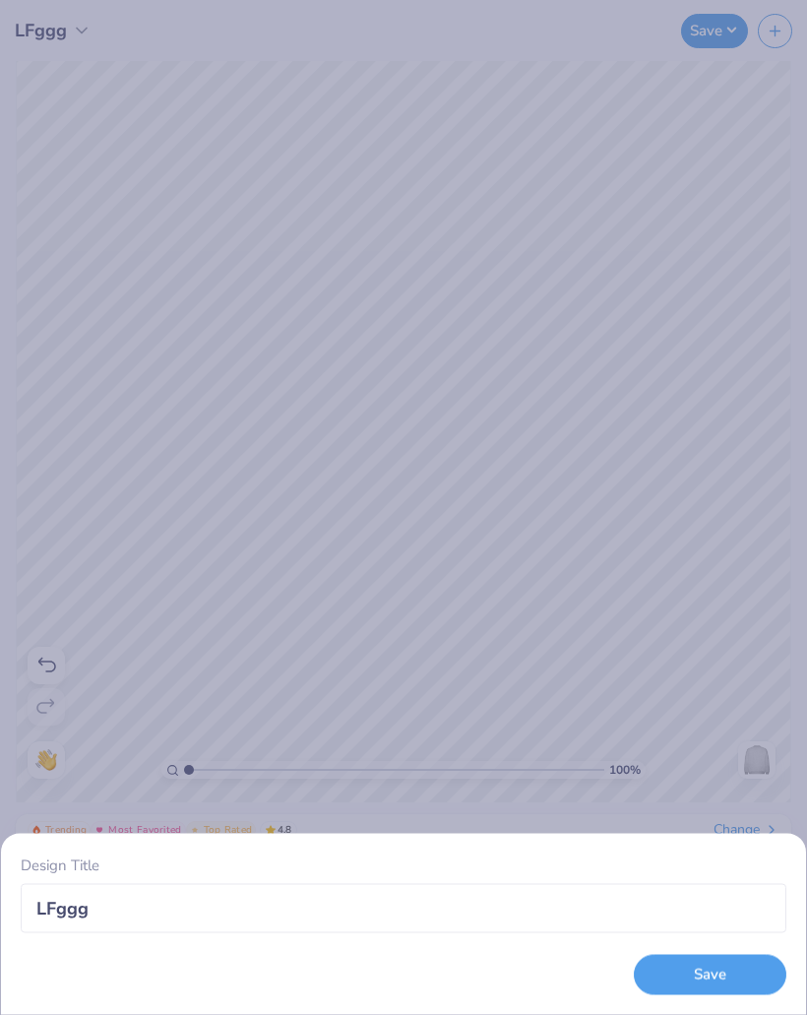
click at [744, 980] on button "Save" at bounding box center [710, 975] width 153 height 40
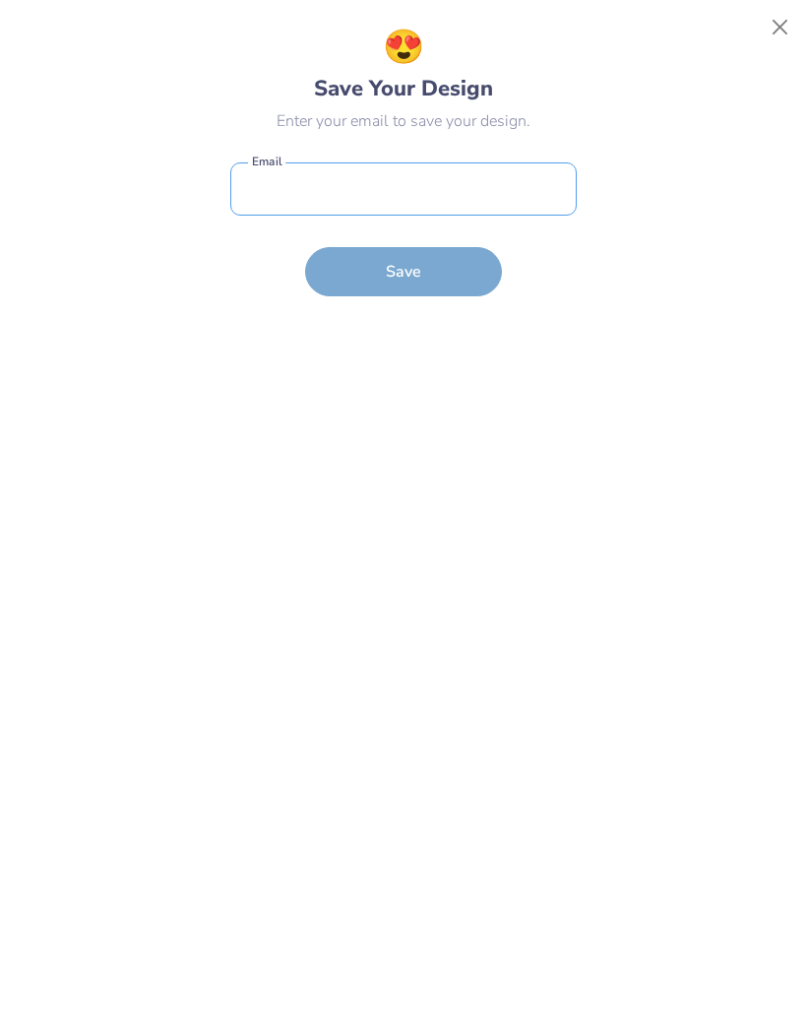
click at [526, 190] on input "email" at bounding box center [403, 189] width 346 height 54
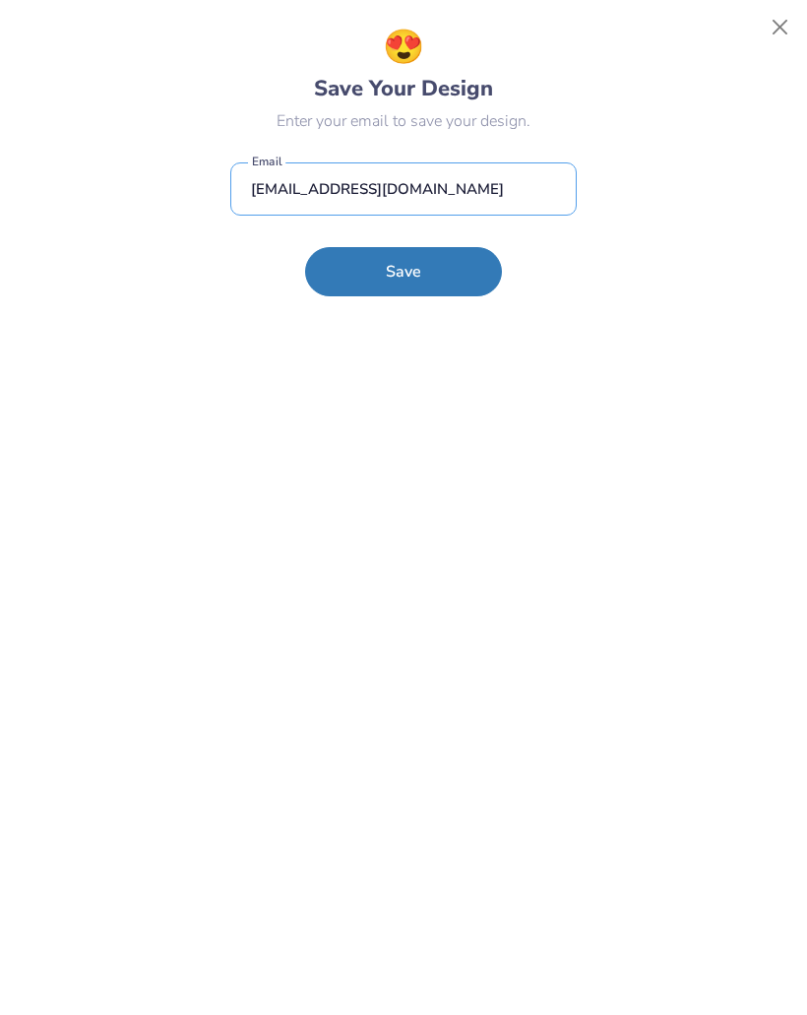
type input "tghattawa@gmail.com"
click at [452, 272] on button "Save" at bounding box center [403, 271] width 197 height 49
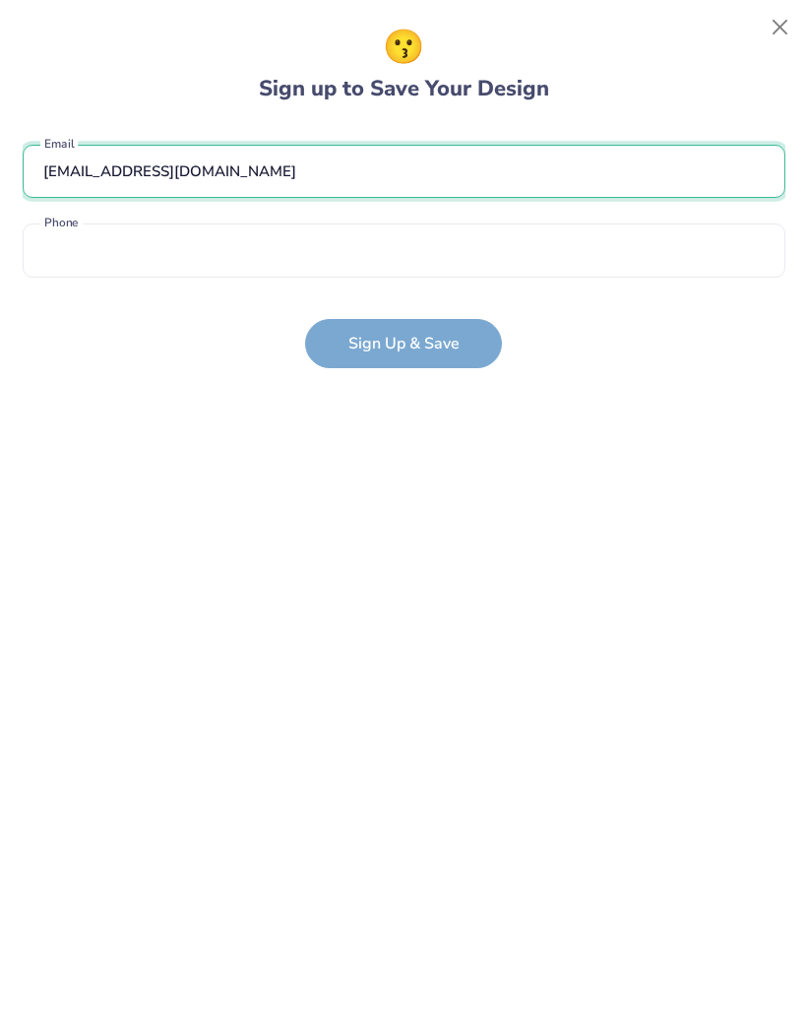
click at [343, 169] on input "tghattawa@gmail.com" at bounding box center [404, 172] width 763 height 54
click at [120, 171] on input "tghattawa@gmail.com" at bounding box center [404, 172] width 763 height 54
type input "tghattaway@gmail.com"
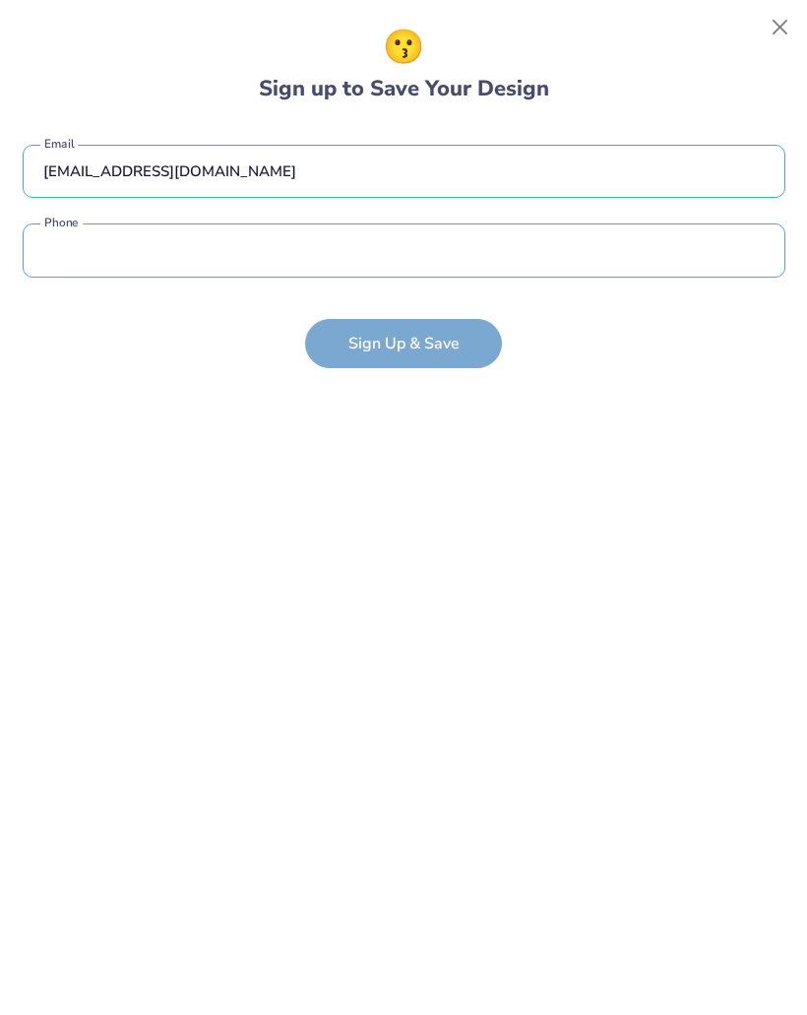
click at [714, 248] on input "tel" at bounding box center [404, 250] width 763 height 54
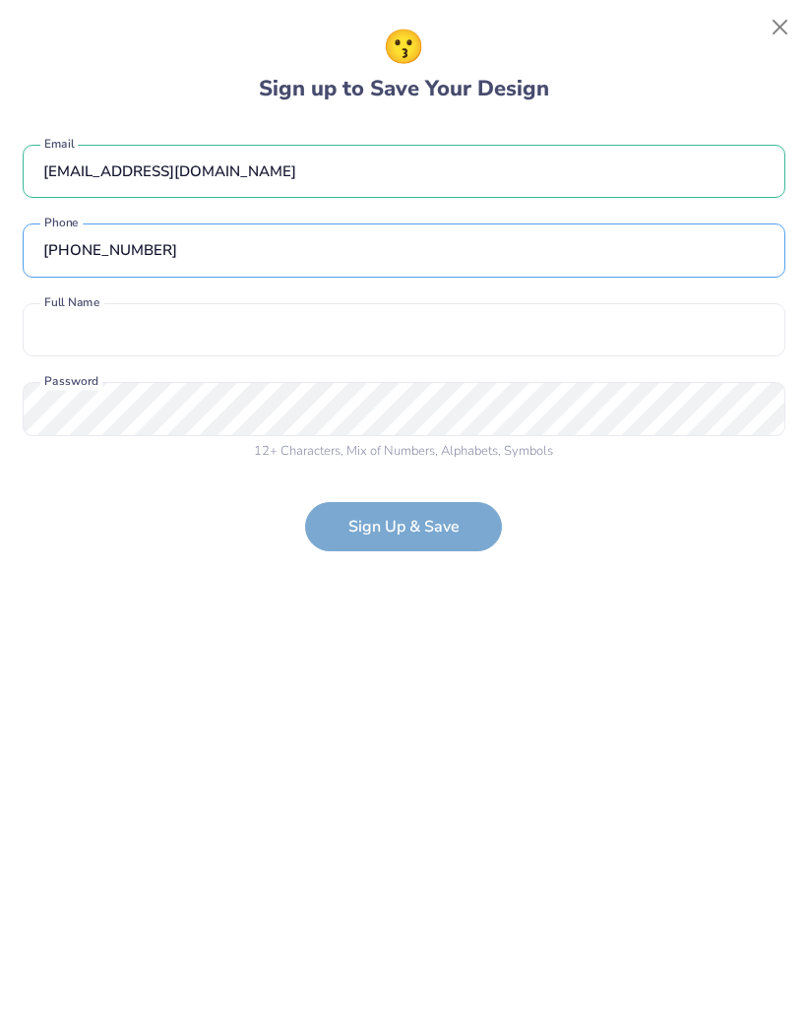
type input "(706) 305-7729"
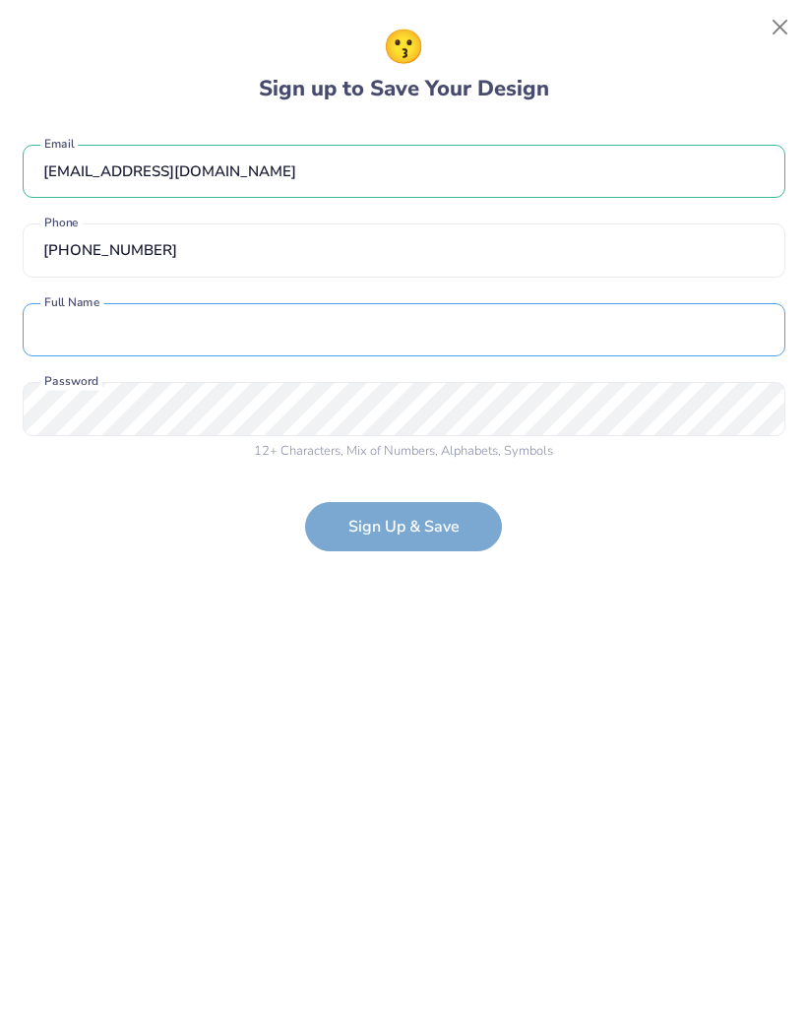
click at [641, 318] on input "text" at bounding box center [404, 330] width 763 height 54
type input "Tyler H"
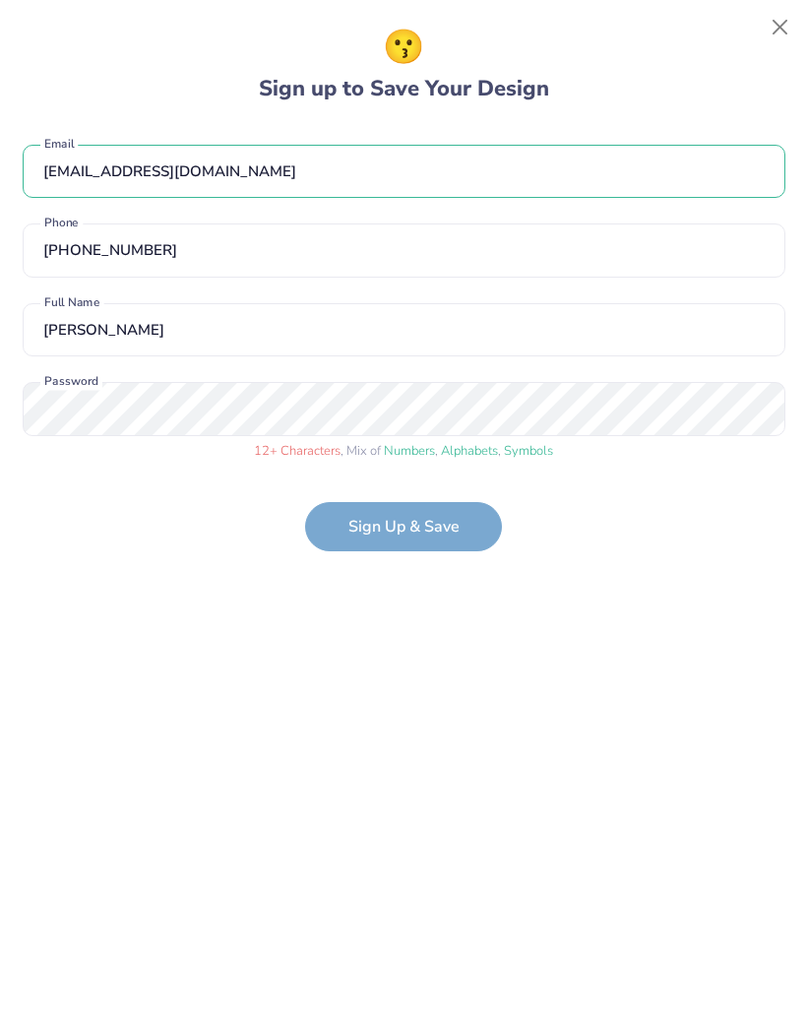
click at [470, 513] on form "tghattaway@gmail.com Email (706) 305-7729 Phone Tyler H Full Name 12 + Characte…" at bounding box center [404, 338] width 763 height 427
click at [469, 522] on form "tghattaway@gmail.com Email (706) 305-7729 Phone Tyler H Full Name 12 + Characte…" at bounding box center [404, 338] width 763 height 427
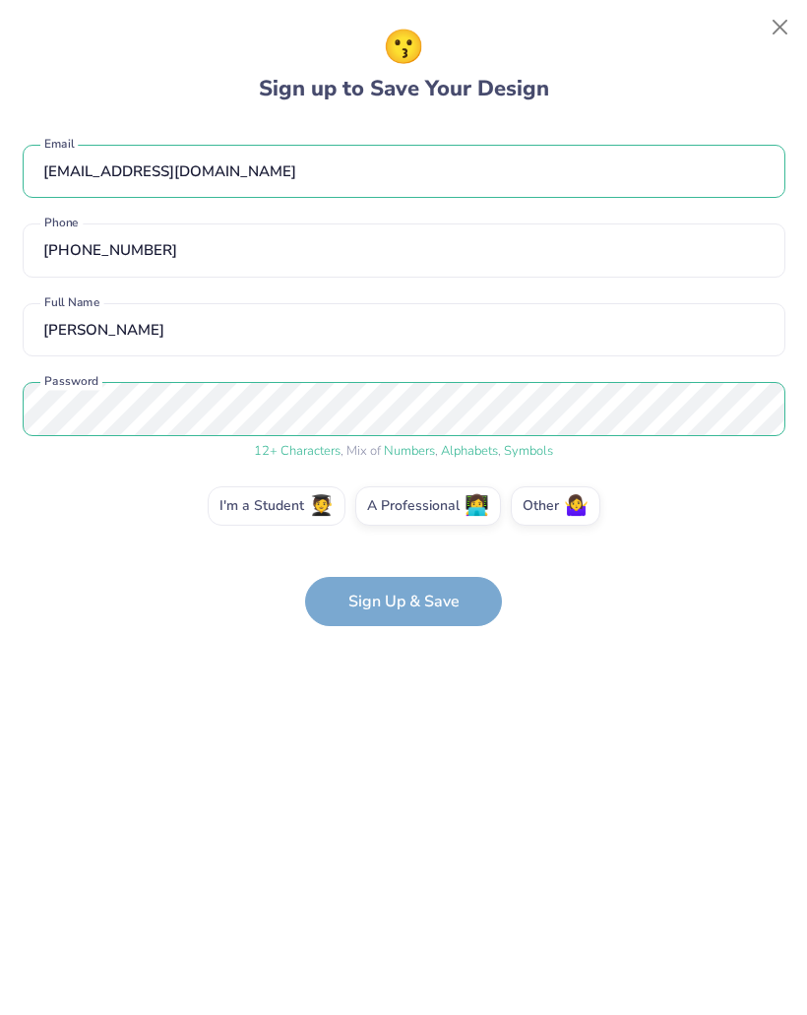
click at [321, 510] on span "🧑‍🎓" at bounding box center [321, 506] width 25 height 23
click at [398, 510] on input "I'm a Student 🧑‍🎓" at bounding box center [404, 511] width 13 height 13
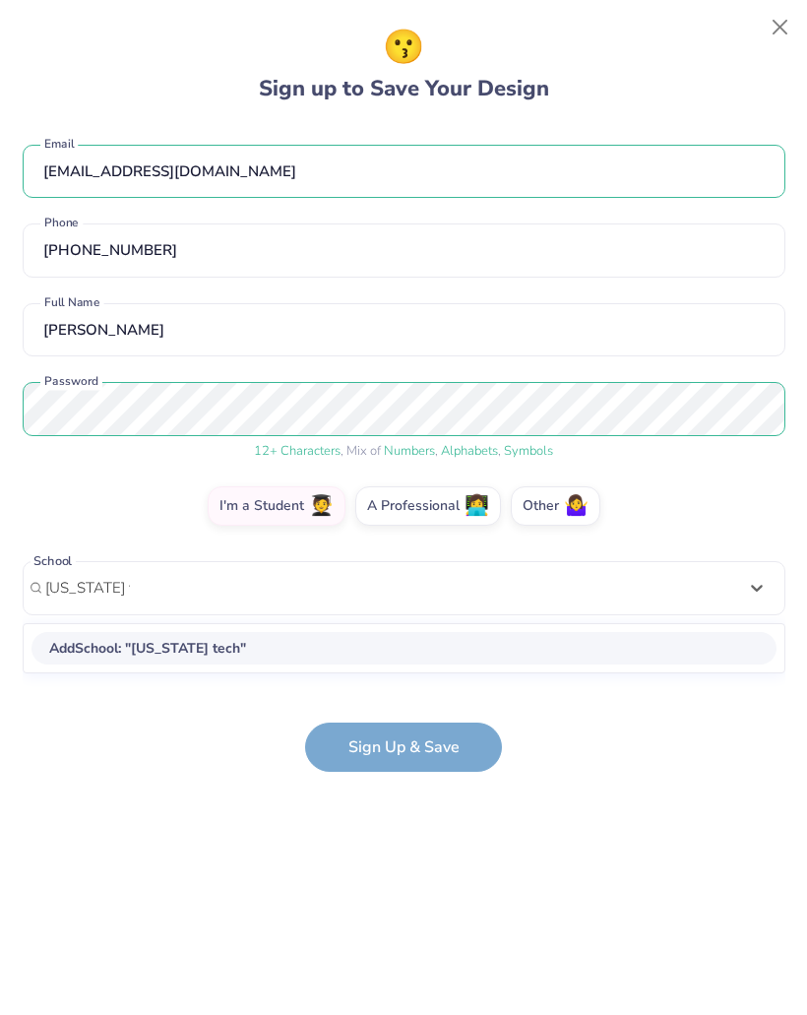
type input "georgia tech"
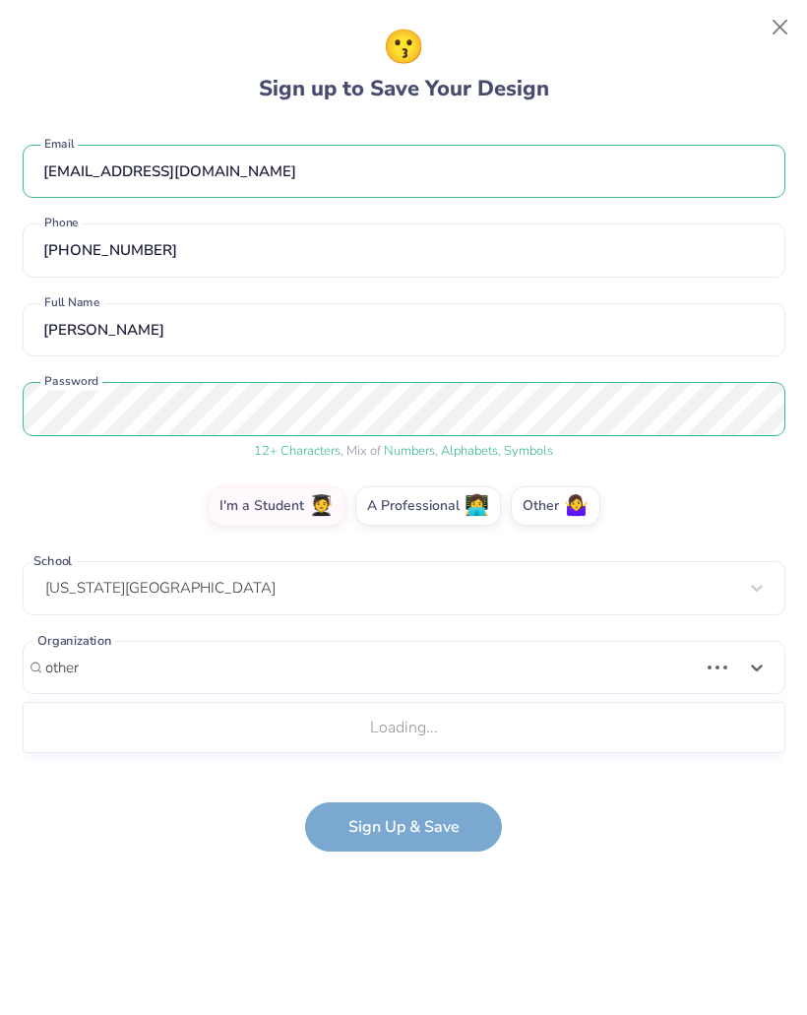
type input "other"
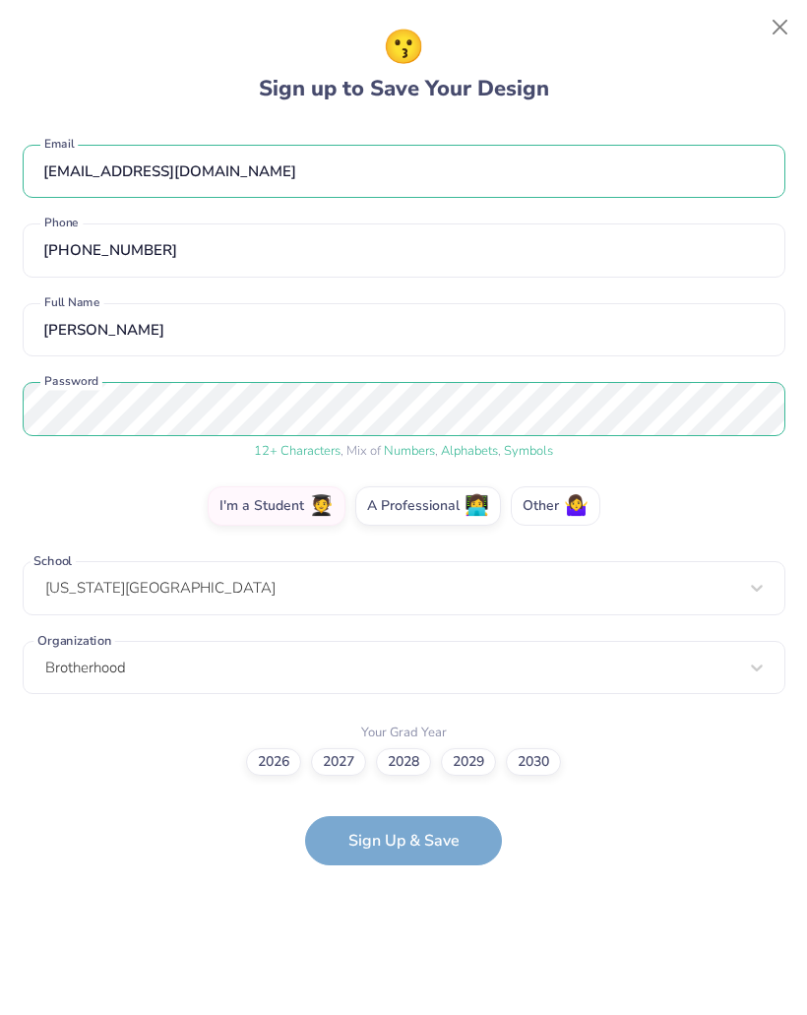
click at [527, 503] on label "Other 🤷‍♀️" at bounding box center [556, 505] width 90 height 39
click at [410, 505] on input "Other 🤷‍♀️" at bounding box center [404, 511] width 13 height 13
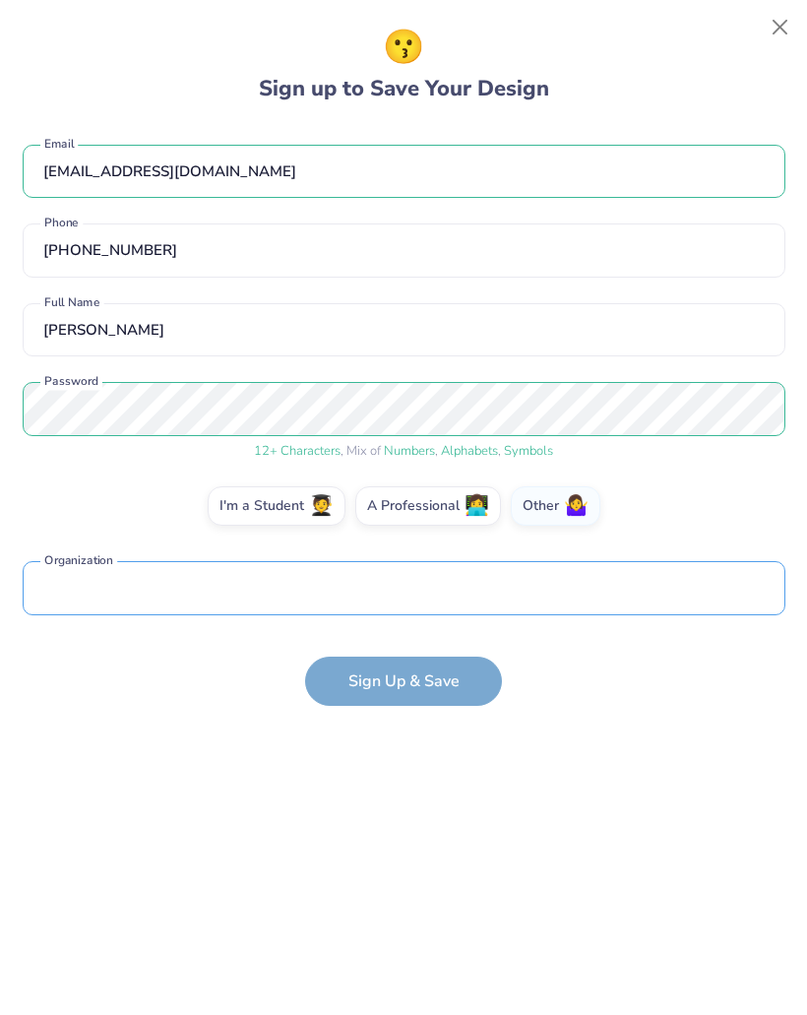
click at [470, 601] on input "text" at bounding box center [404, 588] width 763 height 54
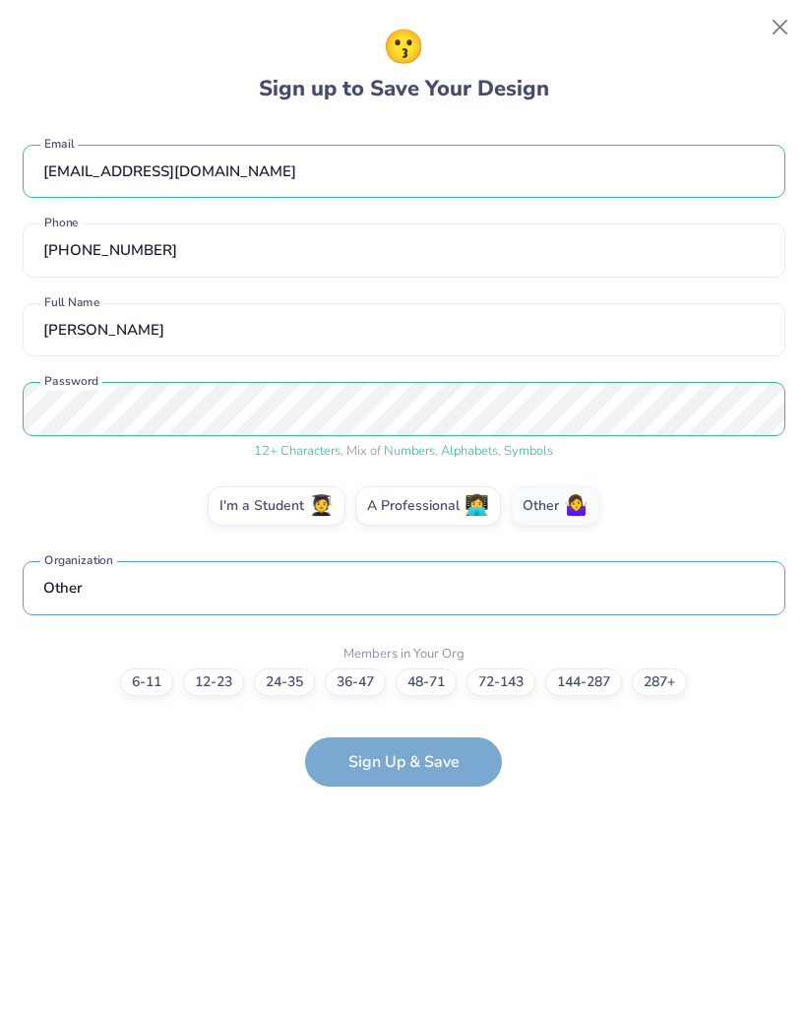
type input "Other"
click at [156, 686] on label "6-11" at bounding box center [146, 682] width 53 height 28
click at [398, 686] on input "6-11" at bounding box center [404, 682] width 13 height 13
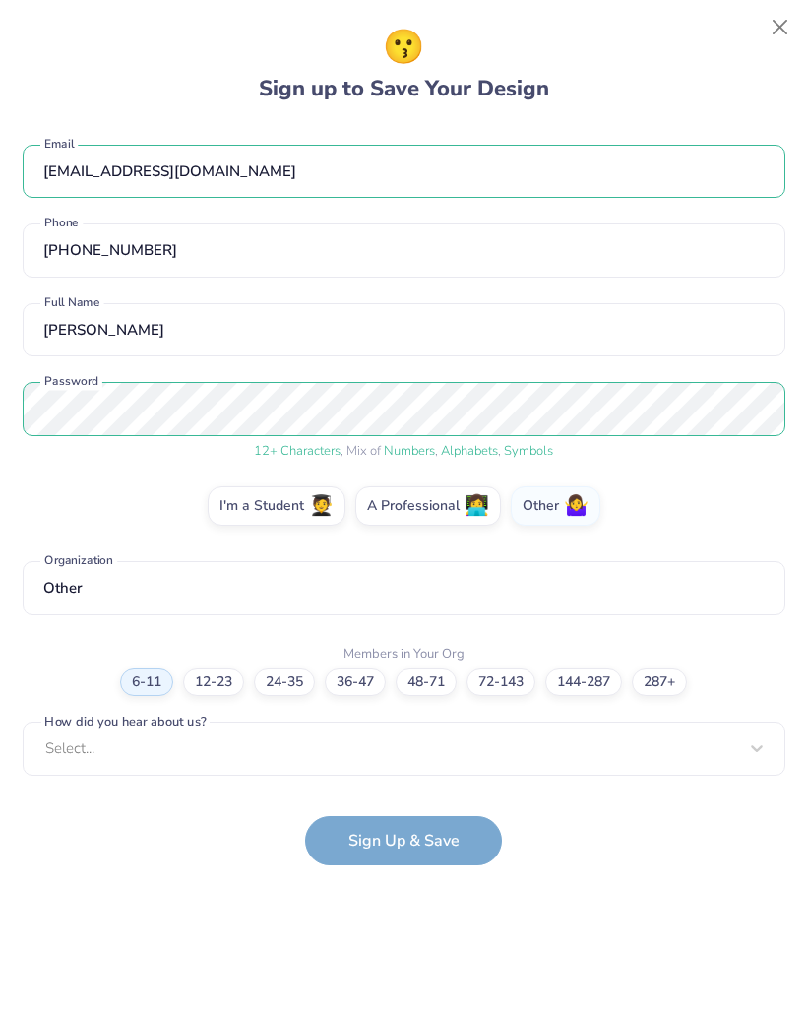
click at [482, 828] on form "tghattaway@gmail.com Email (706) 305-7729 Phone Tyler H Full Name 12 + Characte…" at bounding box center [404, 495] width 763 height 740
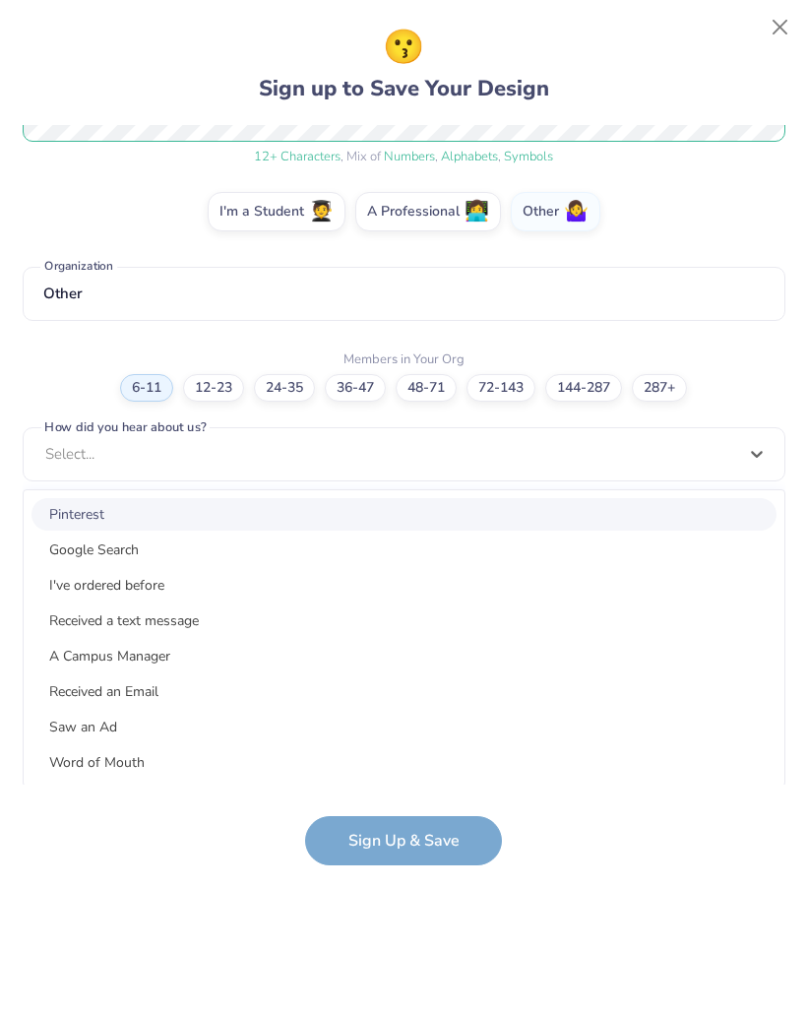
click at [527, 520] on div "Pinterest" at bounding box center [403, 514] width 745 height 32
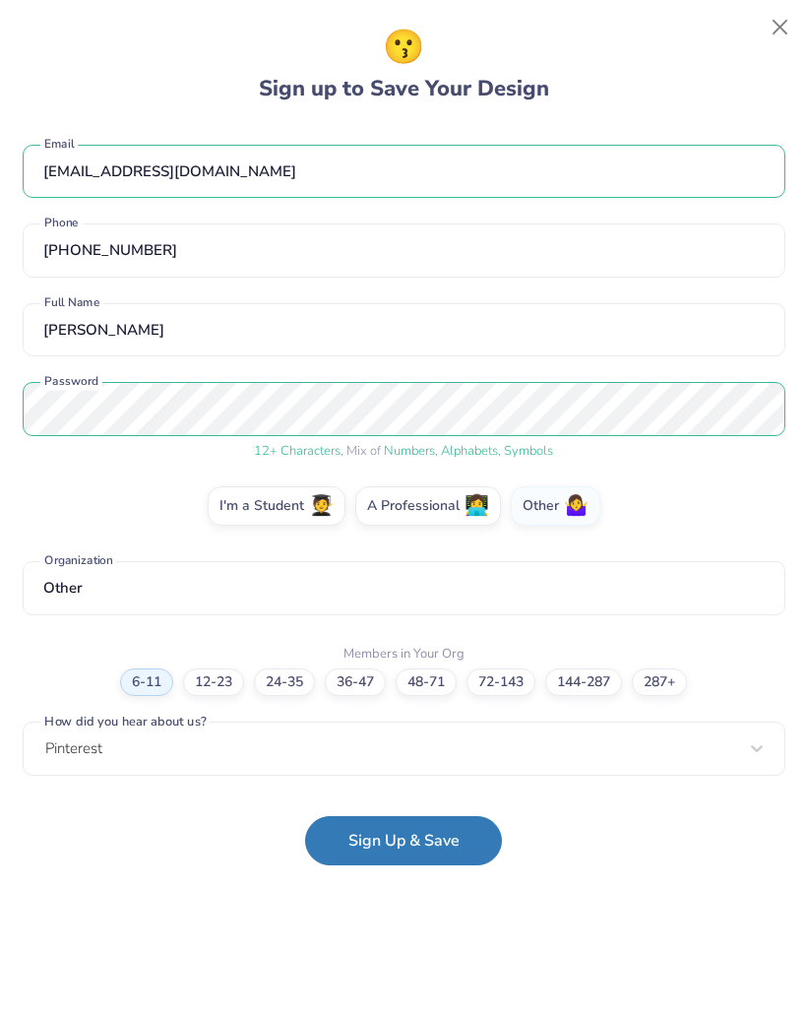
click at [446, 835] on button "Sign Up & Save" at bounding box center [403, 840] width 197 height 49
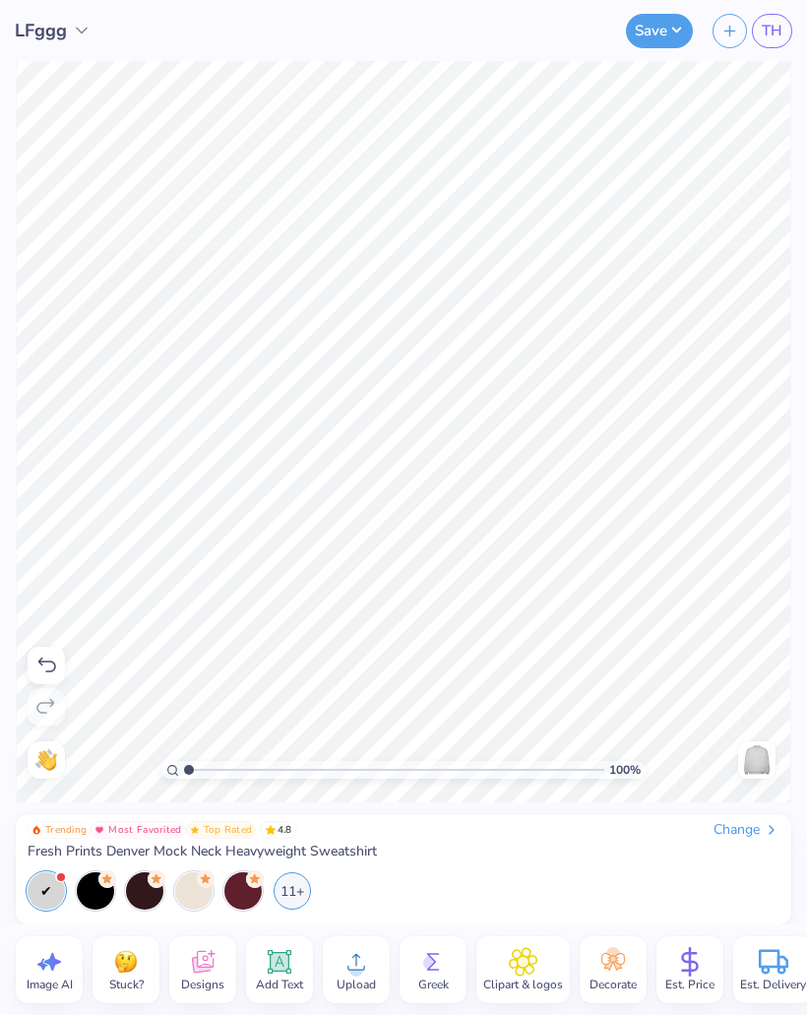
click at [709, 967] on div "Est. Price" at bounding box center [689, 969] width 67 height 67
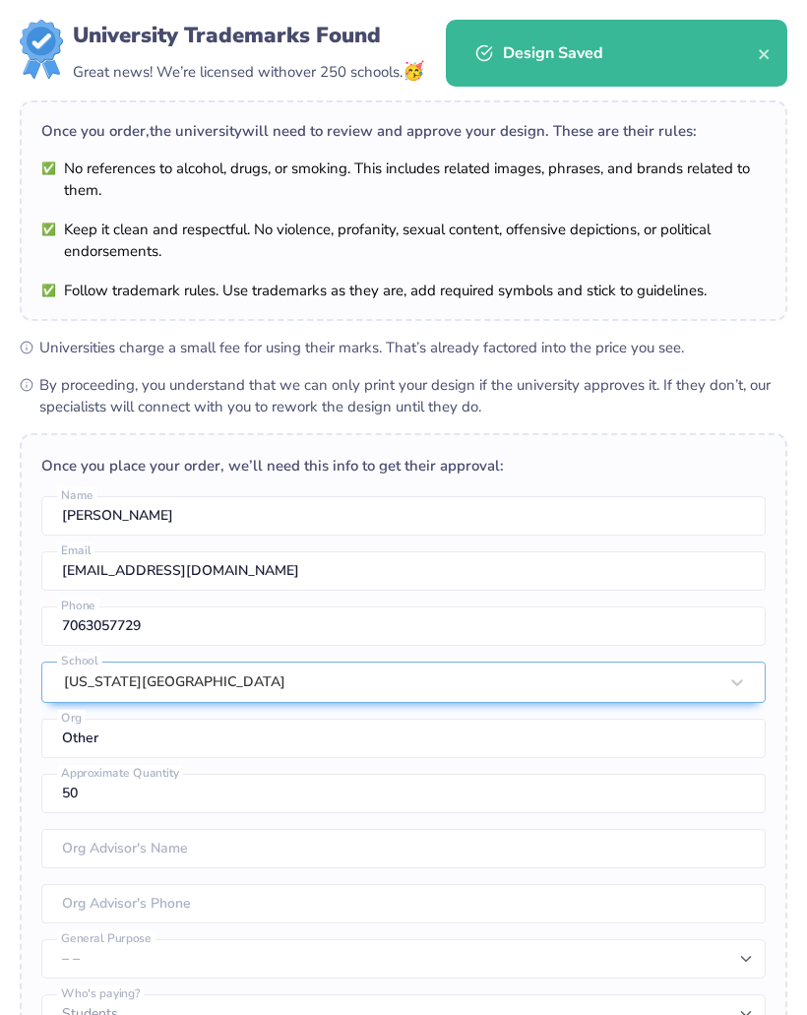
click at [762, 52] on icon "close" at bounding box center [764, 54] width 10 height 10
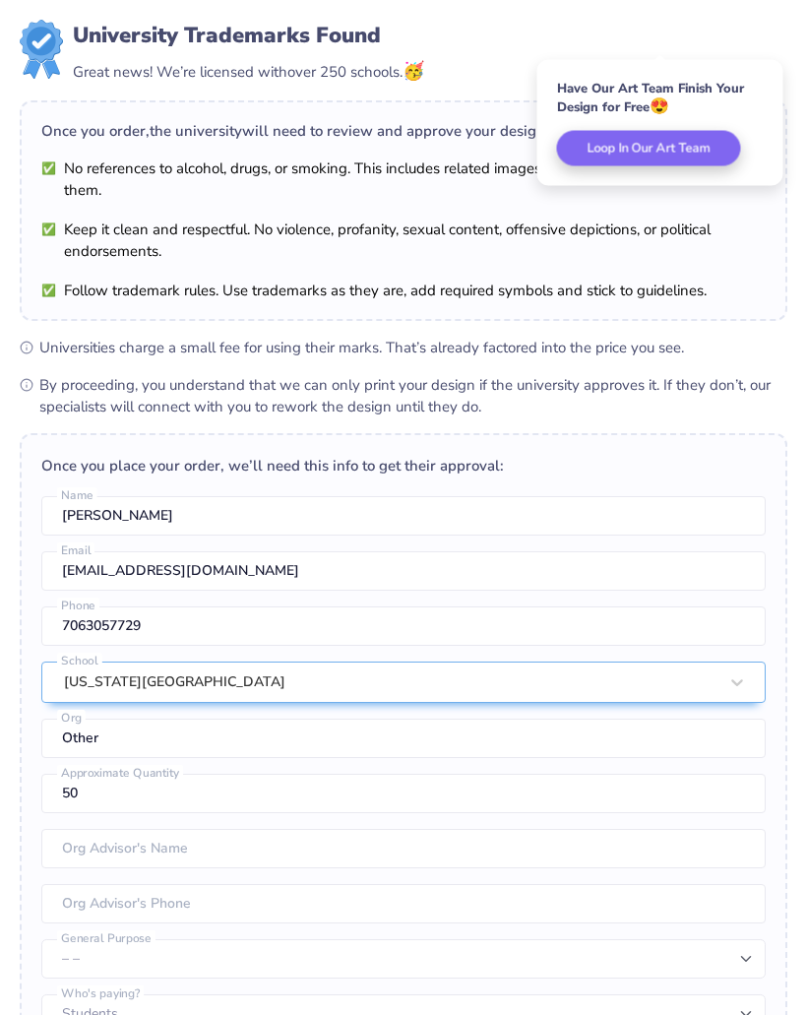
click at [741, 460] on div "Once you place your order, we’ll need this info to get their approval:" at bounding box center [403, 466] width 724 height 22
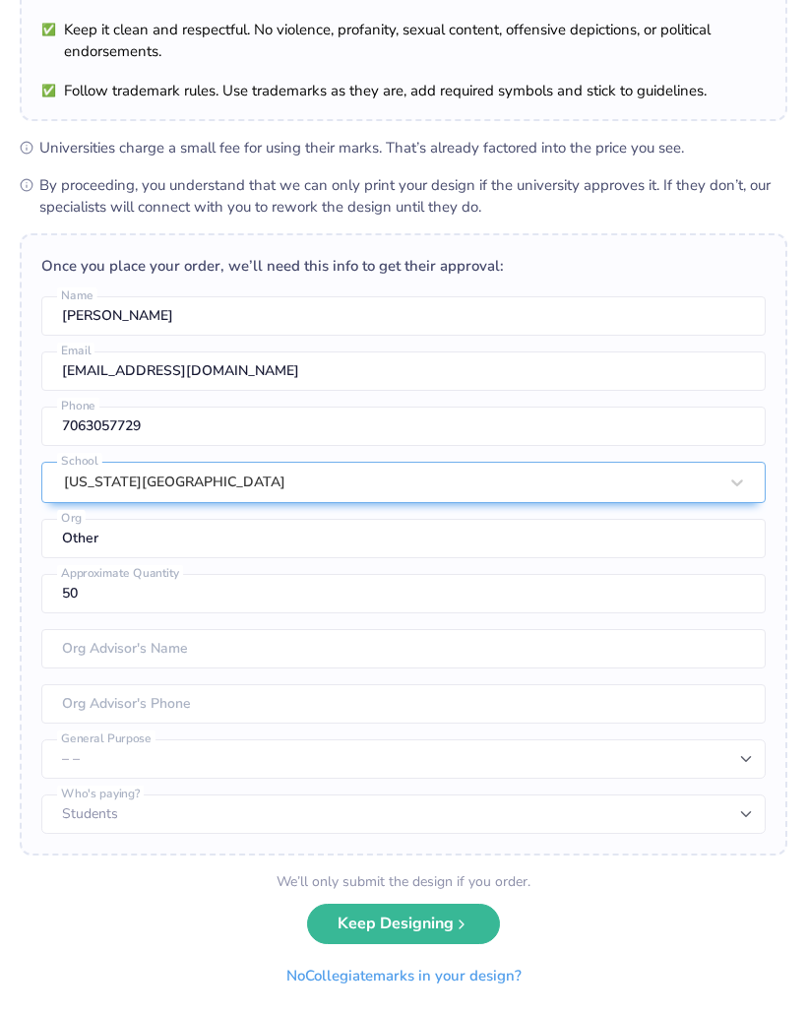
scroll to position [199, 0]
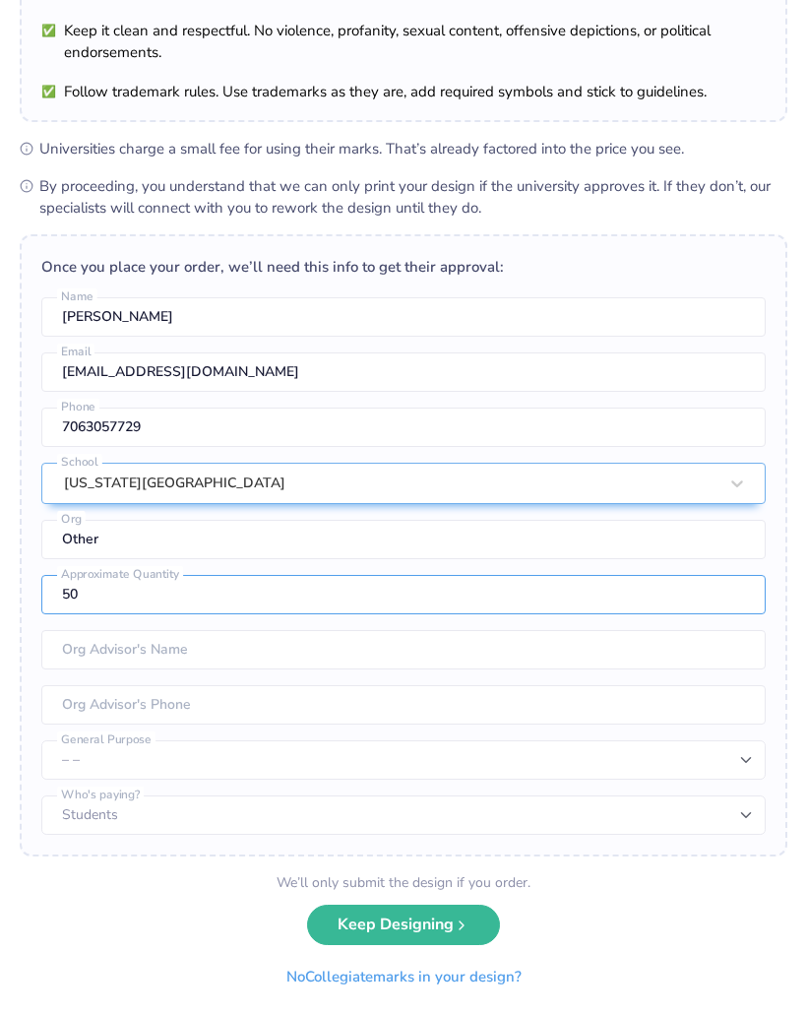
click at [719, 589] on input "50" at bounding box center [403, 594] width 724 height 39
type input "5"
type input "1"
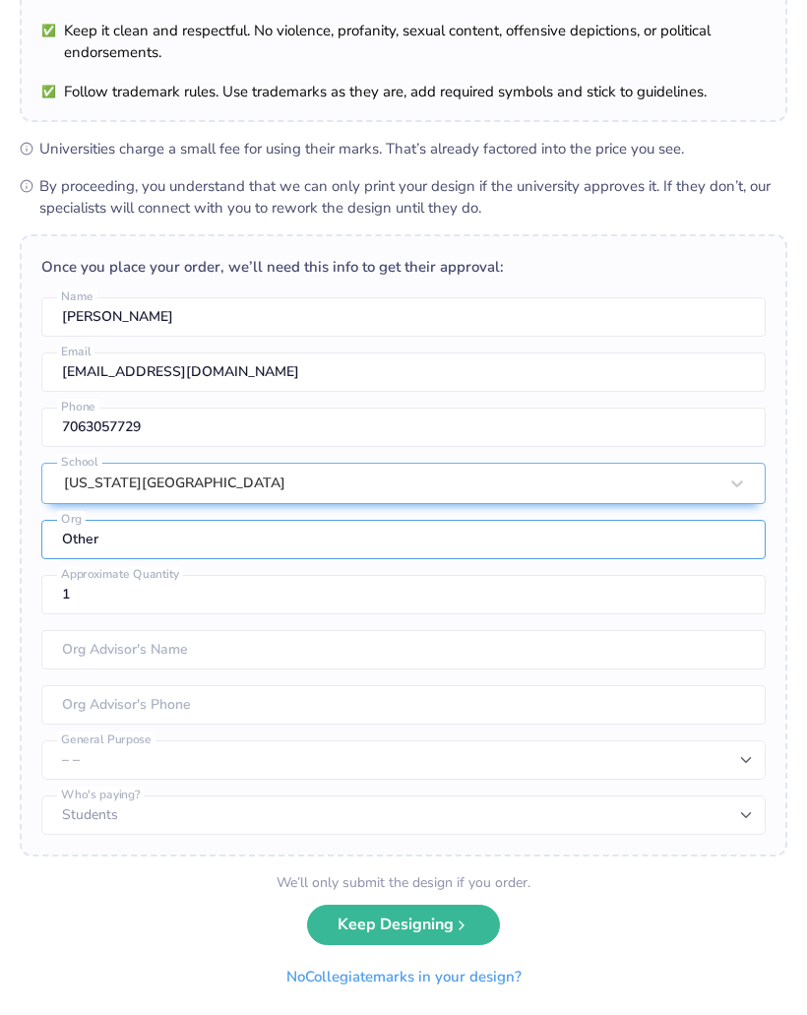
click at [762, 523] on input "Other" at bounding box center [403, 539] width 724 height 39
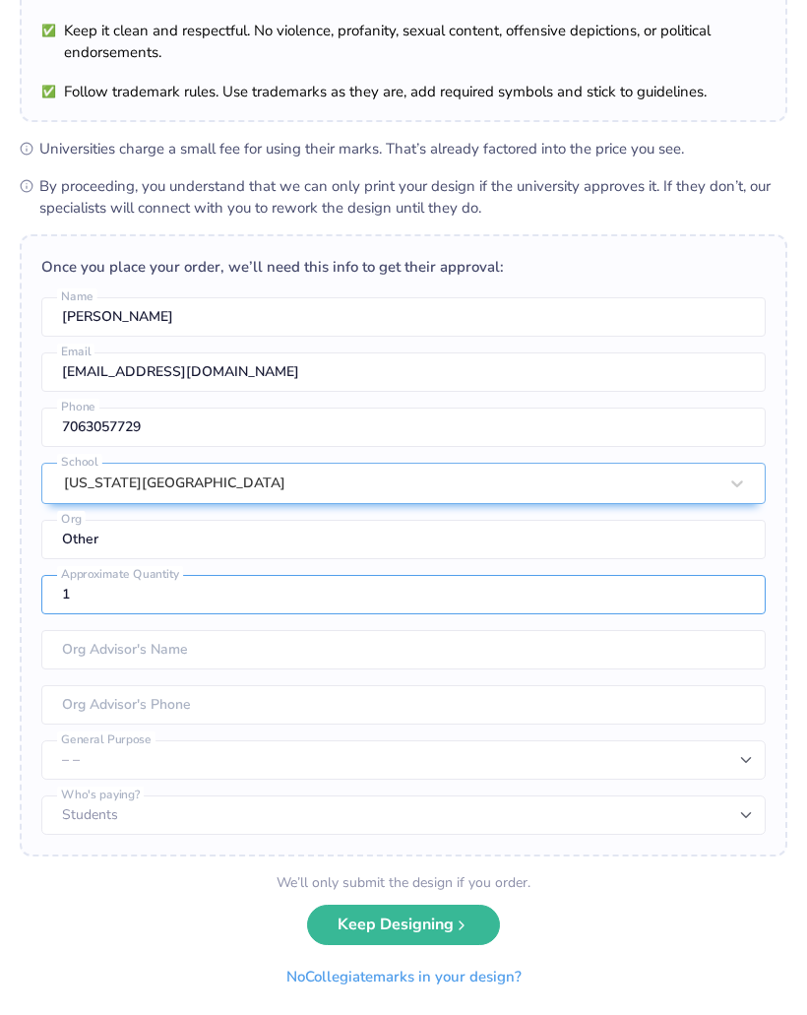
click at [727, 592] on input "1" at bounding box center [403, 594] width 724 height 39
click at [451, 910] on button "Keep Designing" at bounding box center [403, 924] width 193 height 40
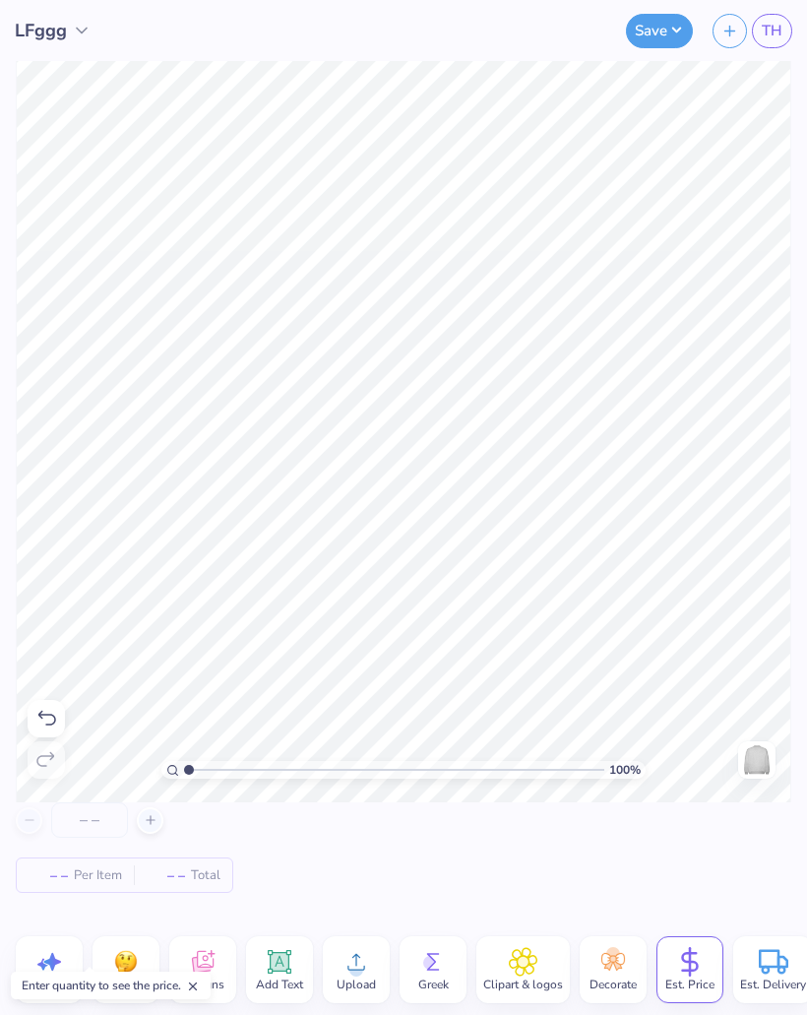
scroll to position [0, 0]
click at [156, 821] on icon at bounding box center [151, 820] width 14 height 14
click at [37, 823] on div "50" at bounding box center [90, 819] width 148 height 35
click at [36, 822] on div "50" at bounding box center [90, 819] width 148 height 35
click at [90, 817] on input "50" at bounding box center [89, 819] width 77 height 35
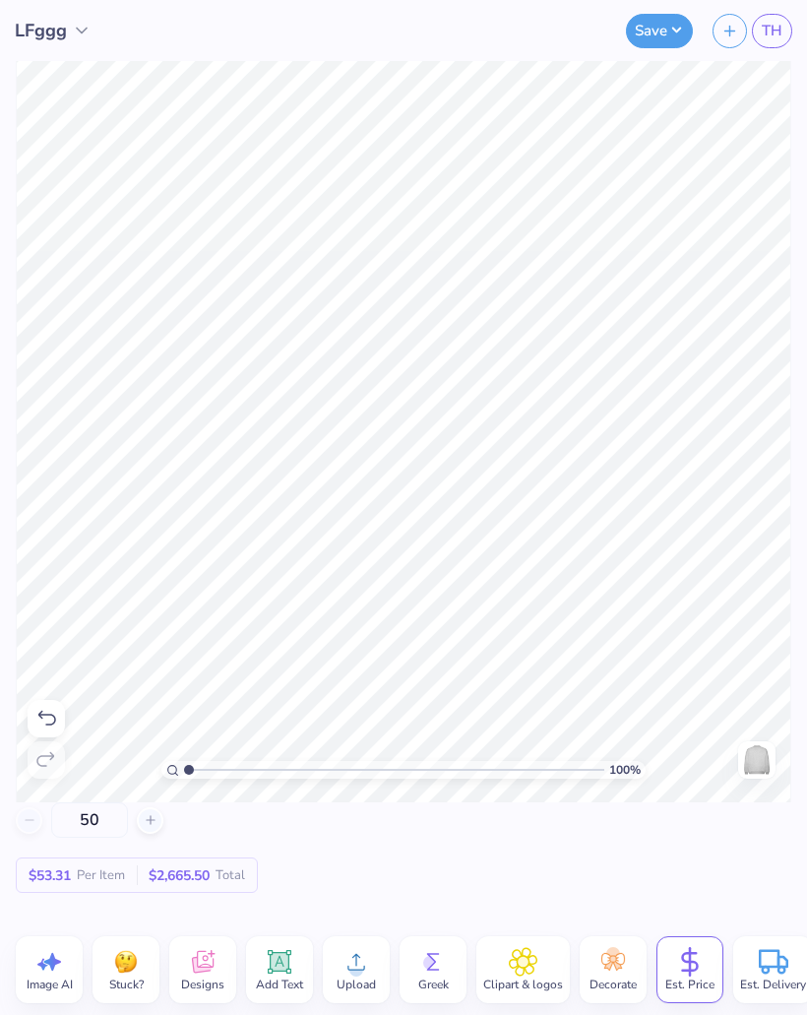
click at [103, 825] on input "50" at bounding box center [89, 819] width 77 height 35
type input "5"
type input "50"
